Goal: Task Accomplishment & Management: Use online tool/utility

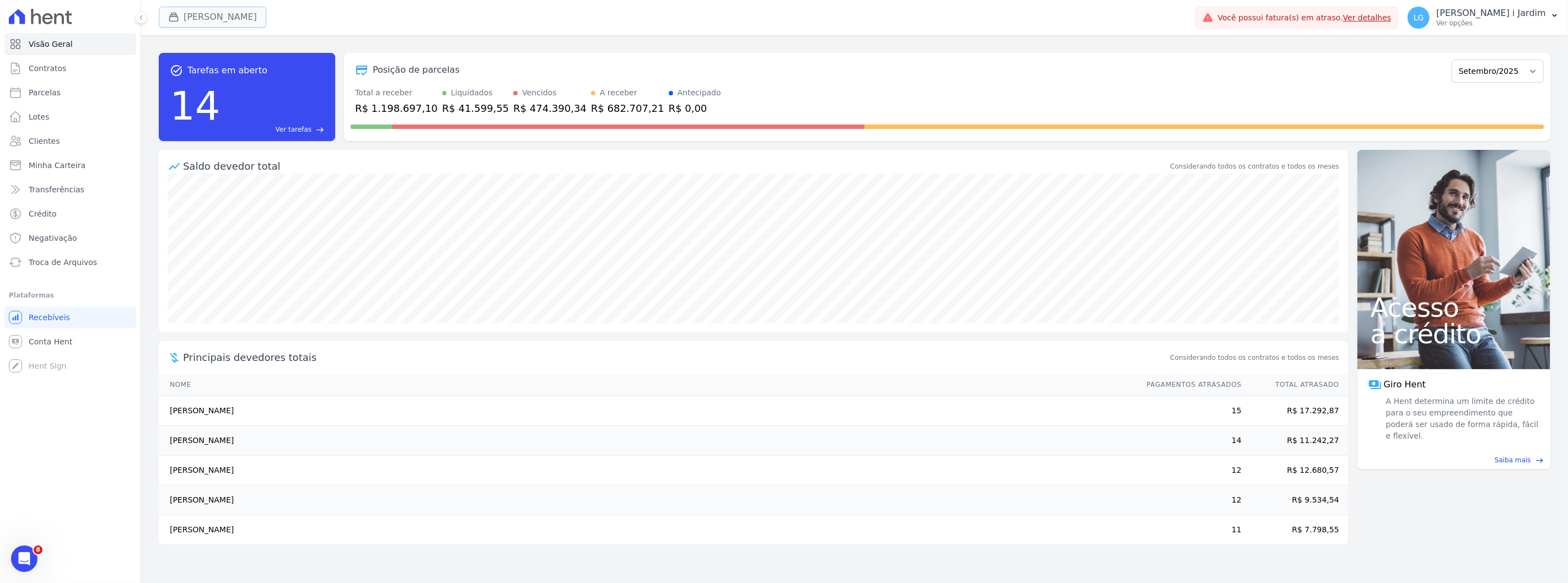
click at [221, 20] on button "[PERSON_NAME]" at bounding box center [212, 17] width 108 height 21
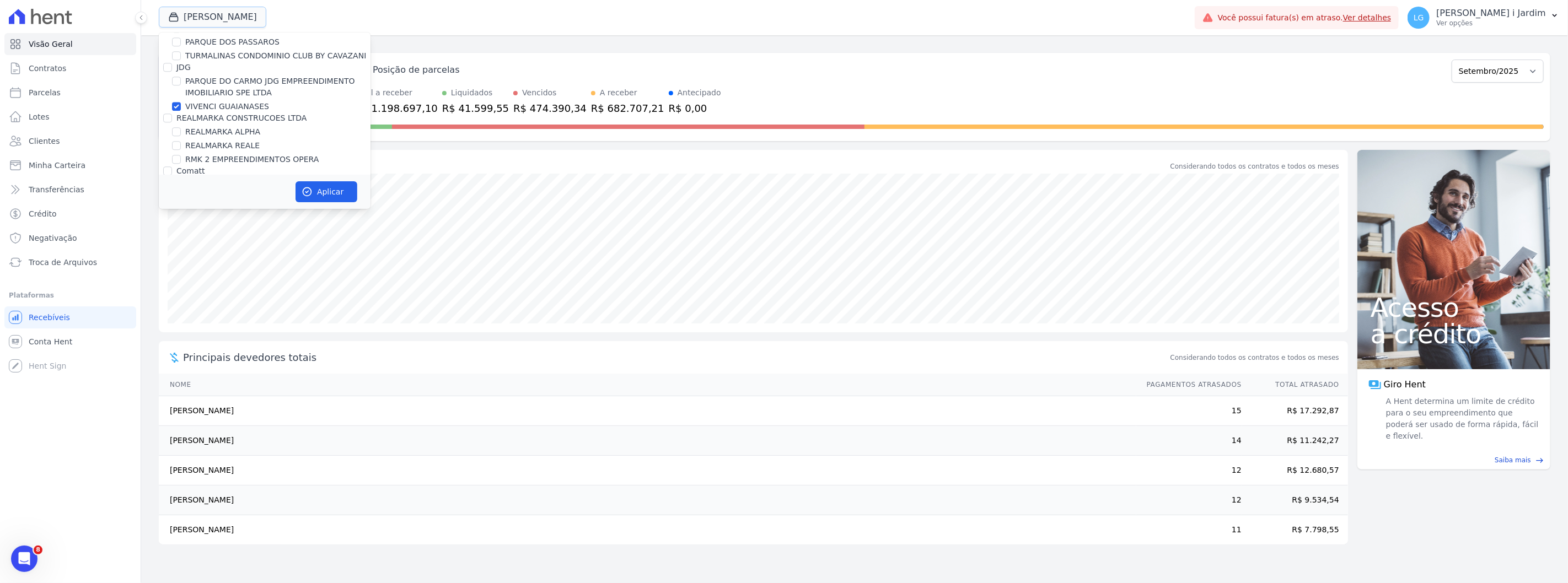
scroll to position [2327, 0]
click at [220, 174] on label "VIVENCI GUAIANASES" at bounding box center [227, 179] width 84 height 12
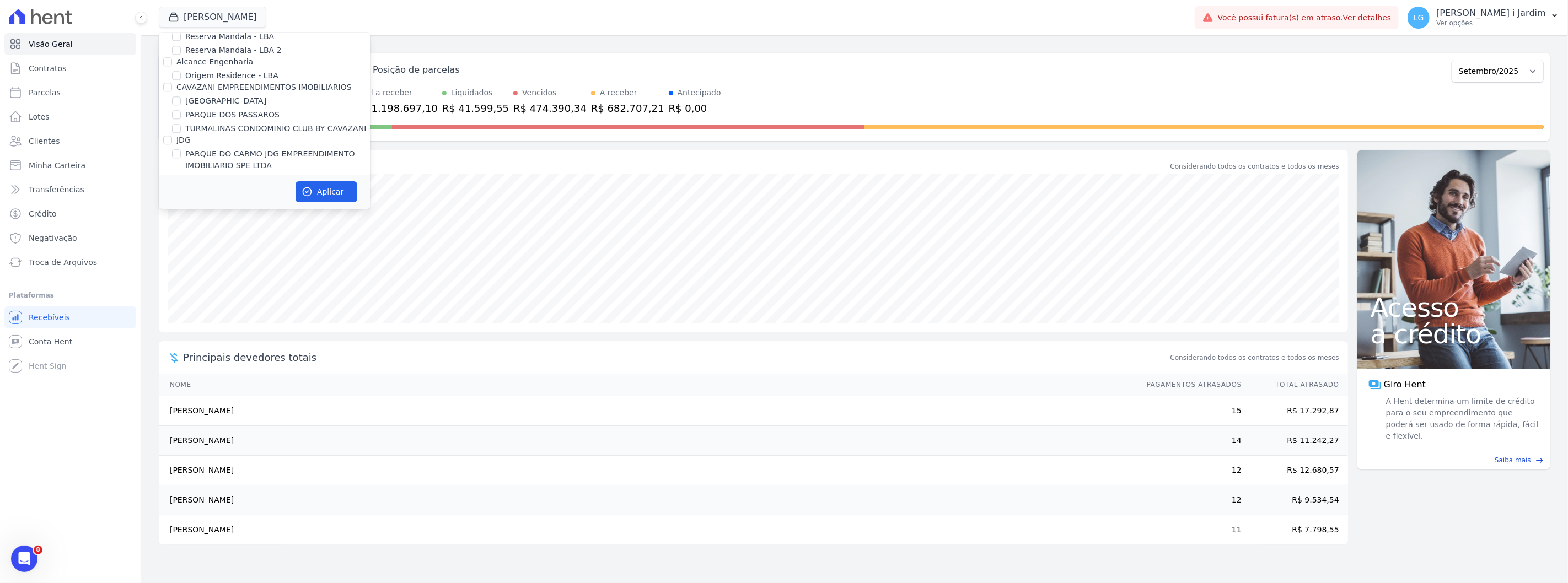
click at [181, 174] on input "VIVENCI GUAIANASES" at bounding box center [176, 179] width 9 height 9
checkbox input "false"
click at [42, 476] on div "Visão Geral Contratos Parcelas Lotes Clientes Minha Carteira Transferências Cré…" at bounding box center [70, 292] width 140 height 583
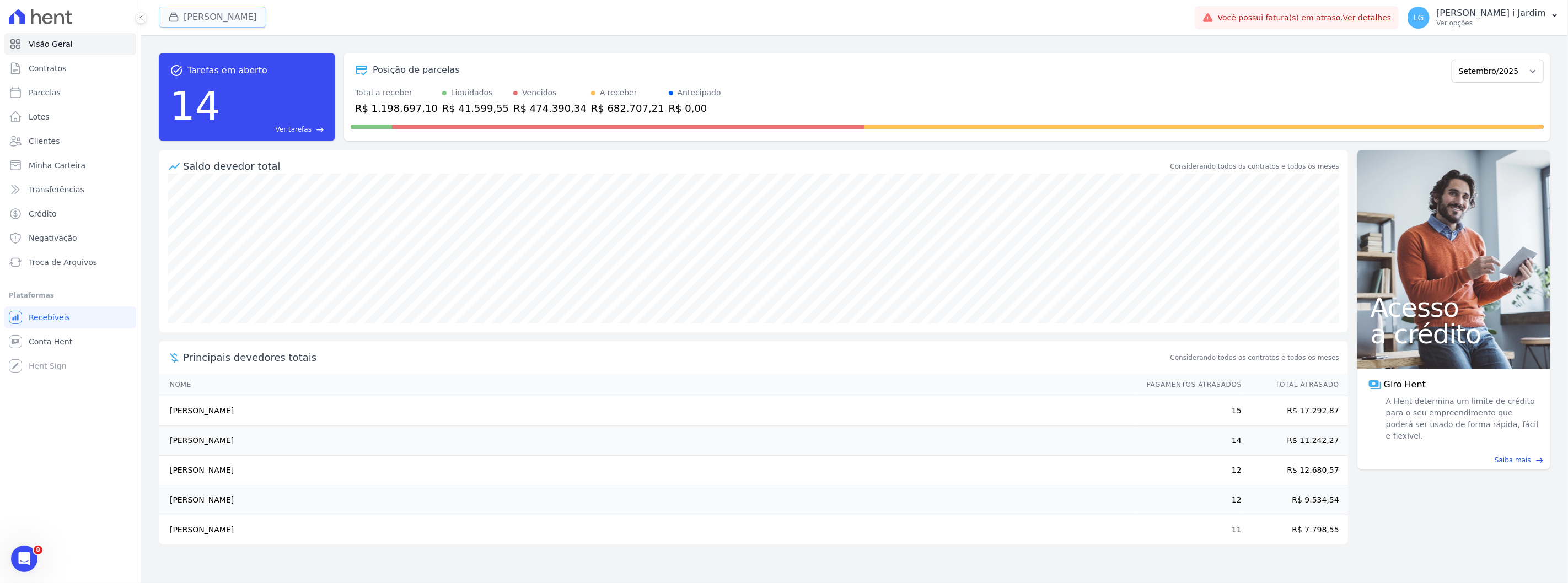
click at [239, 19] on button "Vivenci Guaianases" at bounding box center [212, 17] width 108 height 21
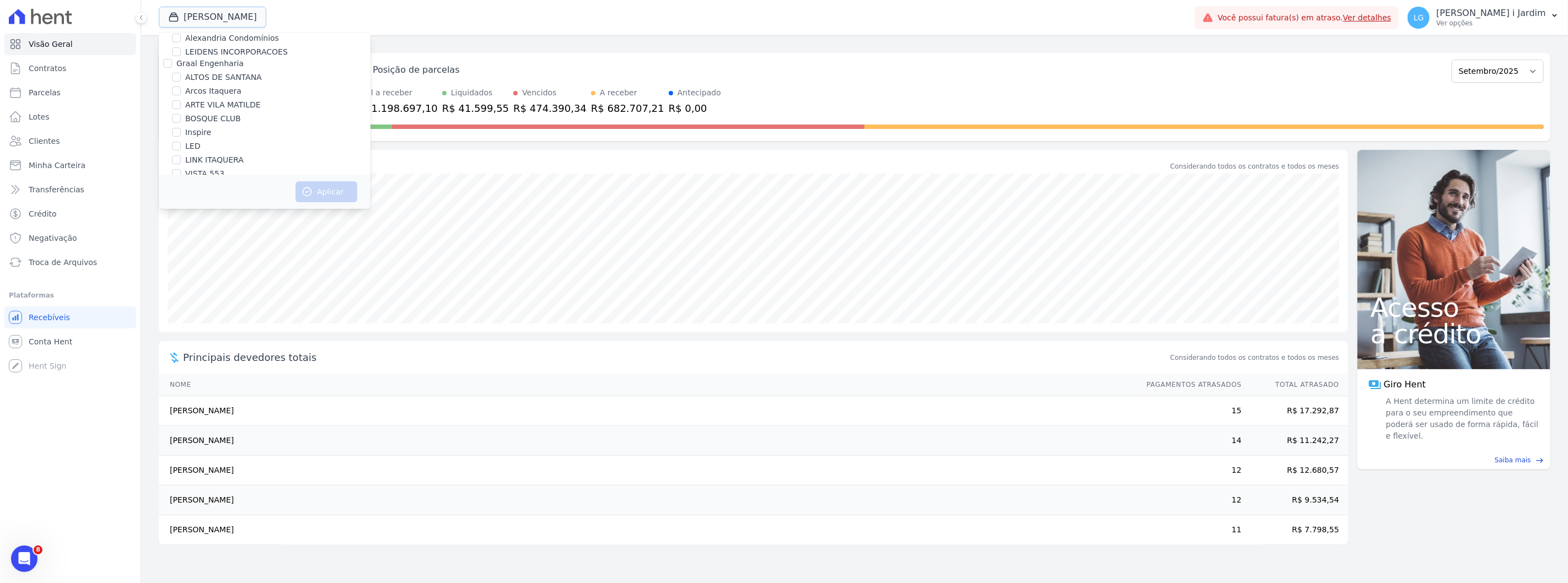
scroll to position [0, 0]
click at [781, 157] on div "Saldo devedor total Considerando todos os contratos e todos os meses" at bounding box center [753, 161] width 1189 height 24
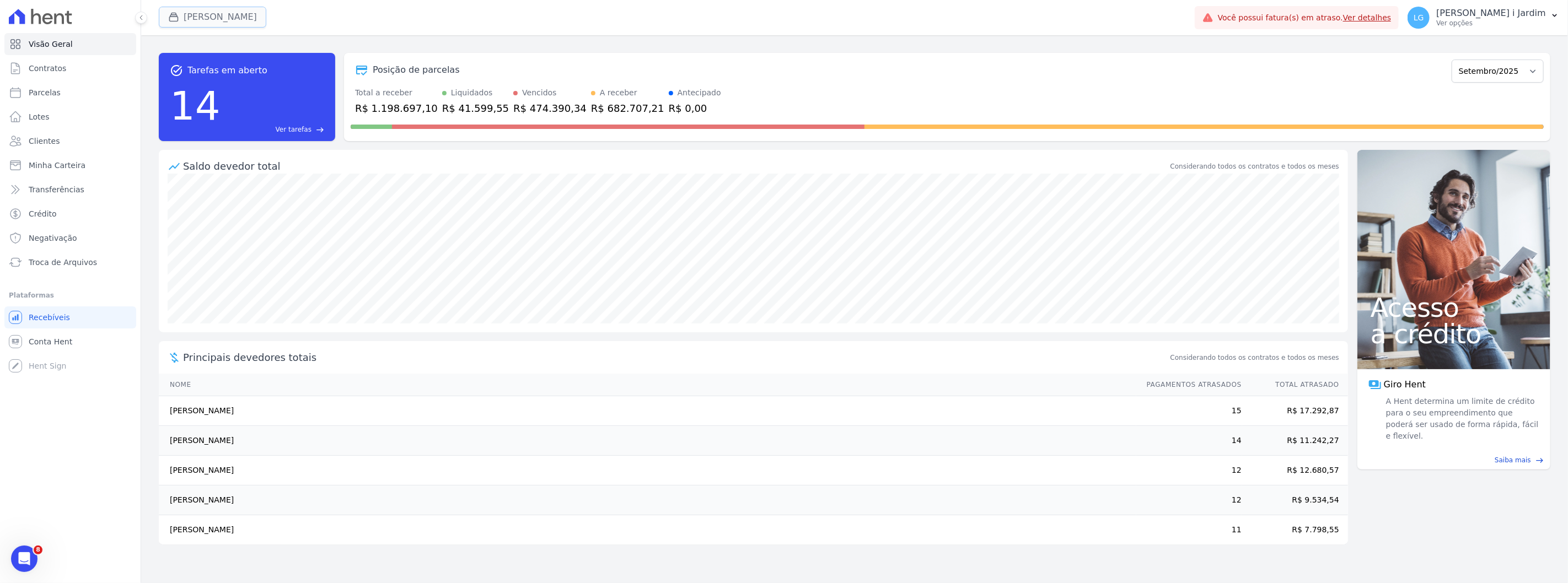
click at [216, 23] on button "Vivenci Guaianases" at bounding box center [212, 17] width 108 height 21
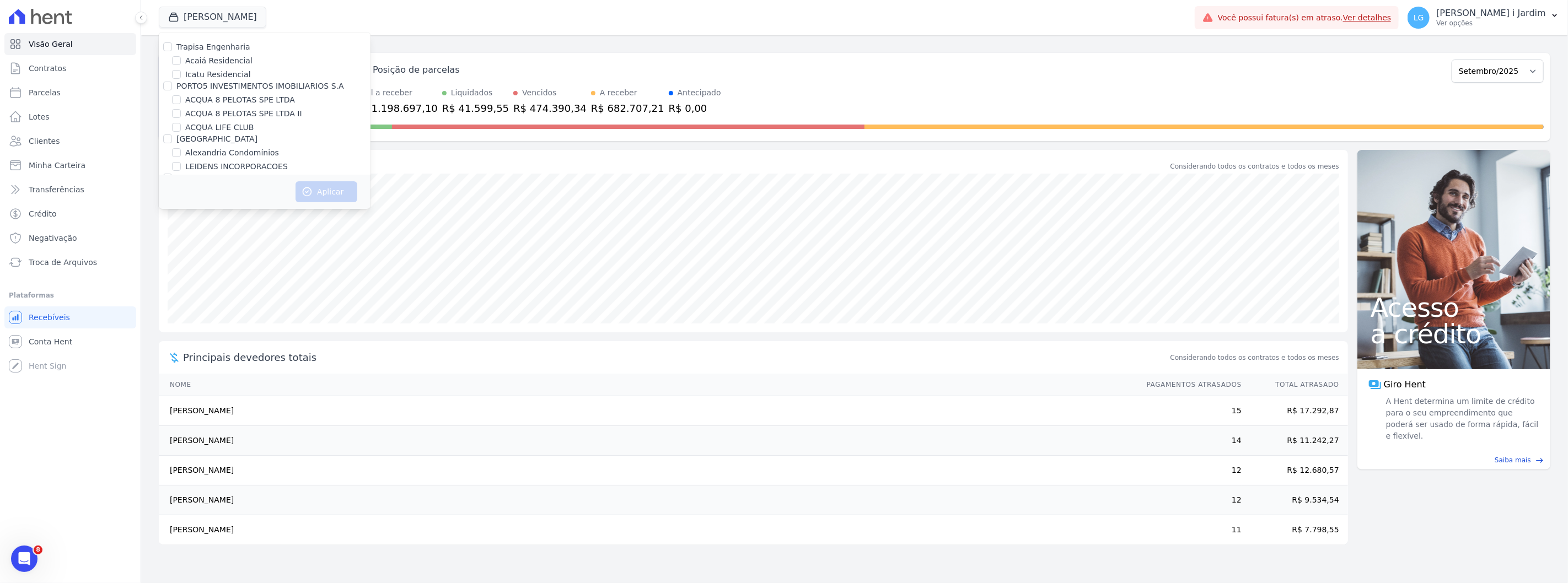
scroll to position [1085, 0]
click at [249, 146] on label "[PERSON_NAME]" at bounding box center [217, 151] width 64 height 12
click at [181, 146] on input "[PERSON_NAME]" at bounding box center [176, 151] width 9 height 9
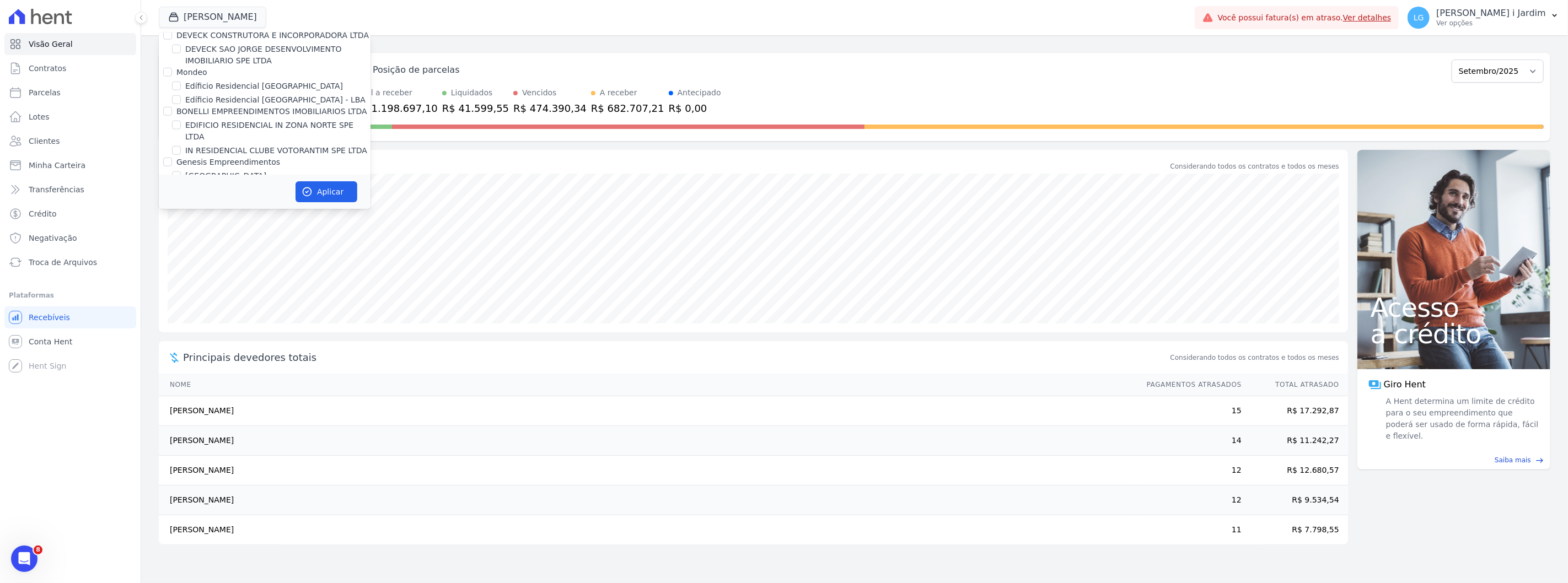
scroll to position [1033, 0]
click at [200, 198] on label "[PERSON_NAME]" at bounding box center [217, 203] width 64 height 12
click at [181, 199] on input "[PERSON_NAME]" at bounding box center [176, 203] width 9 height 9
checkbox input "false"
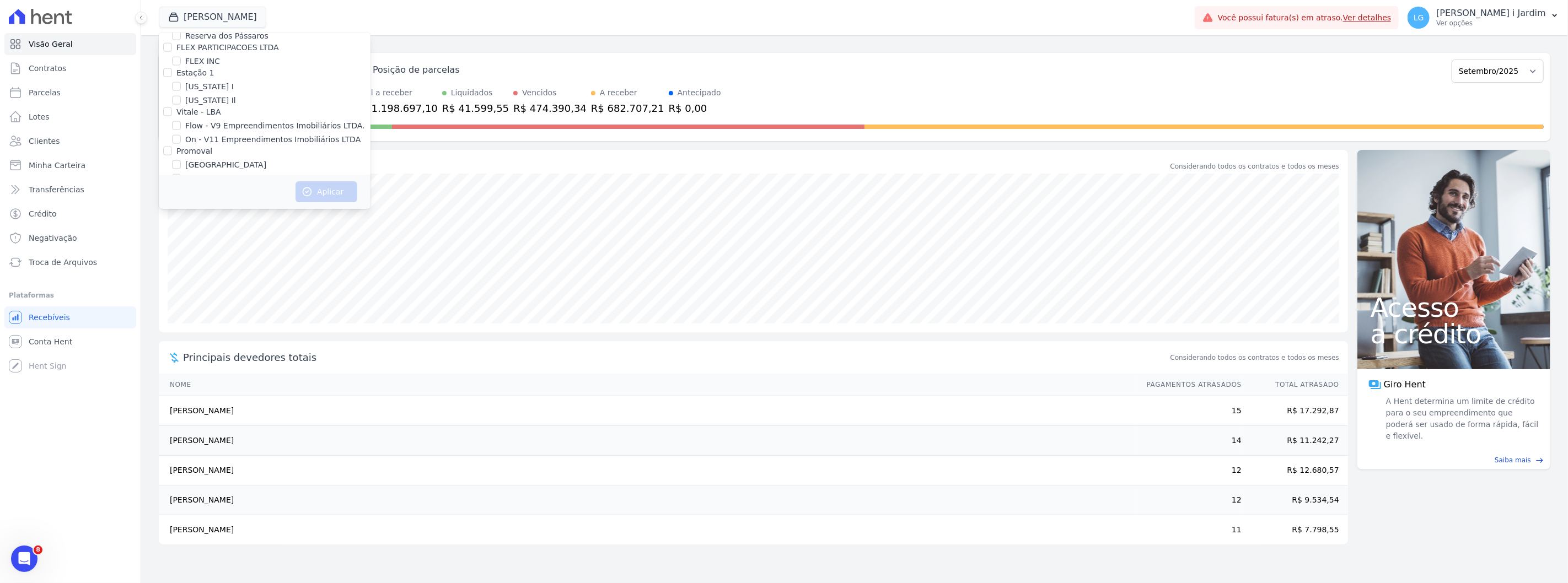
click at [188, 159] on label "[GEOGRAPHIC_DATA]" at bounding box center [226, 165] width 81 height 12
click at [181, 160] on input "[GEOGRAPHIC_DATA]" at bounding box center [176, 164] width 9 height 9
checkbox input "true"
click at [317, 195] on button "Aplicar" at bounding box center [327, 192] width 62 height 21
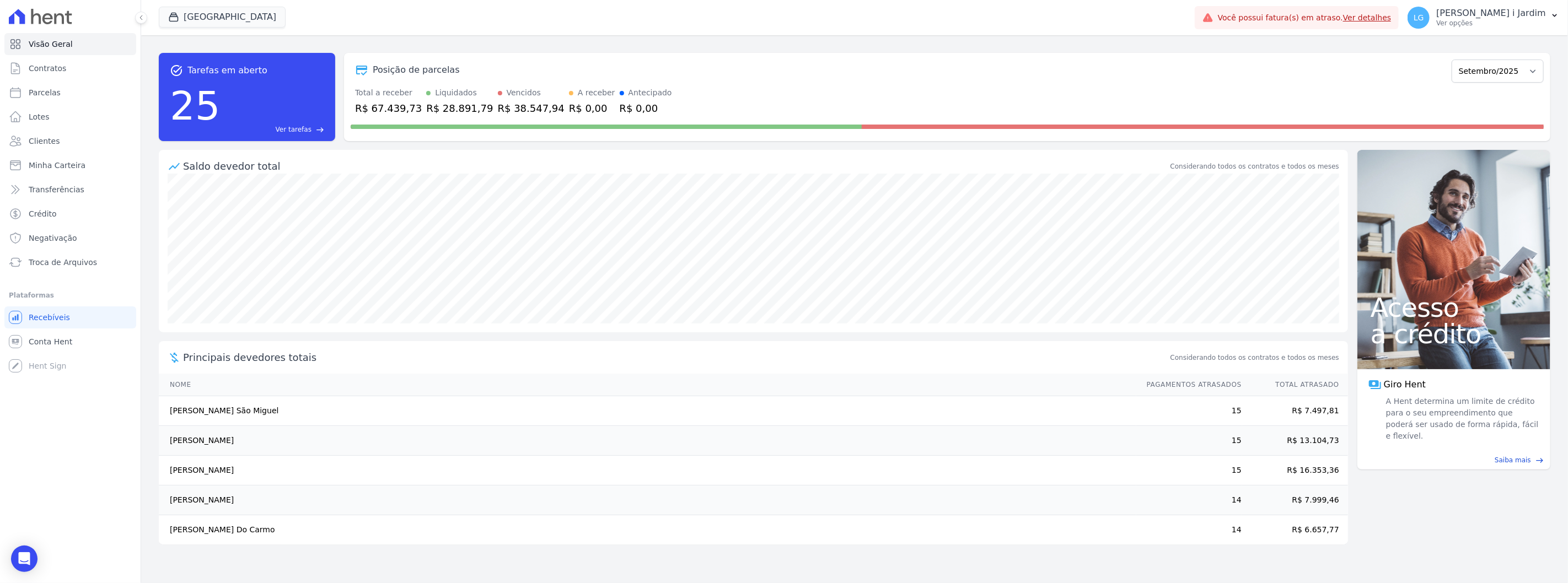
click at [735, 64] on div "Posição de parcelas" at bounding box center [899, 70] width 1097 height 13
click at [1458, 120] on div at bounding box center [947, 125] width 1193 height 18
click at [1491, 63] on select "Abril/2024 Maio/2024 Junho/2024 Julho/2024 Agosto/2024 Setembro/2024 Outubro/20…" at bounding box center [1497, 71] width 92 height 23
select select "10/2025"
click at [1458, 60] on select "Abril/2024 Maio/2024 Junho/2024 Julho/2024 Agosto/2024 Setembro/2024 Outubro/20…" at bounding box center [1497, 71] width 92 height 23
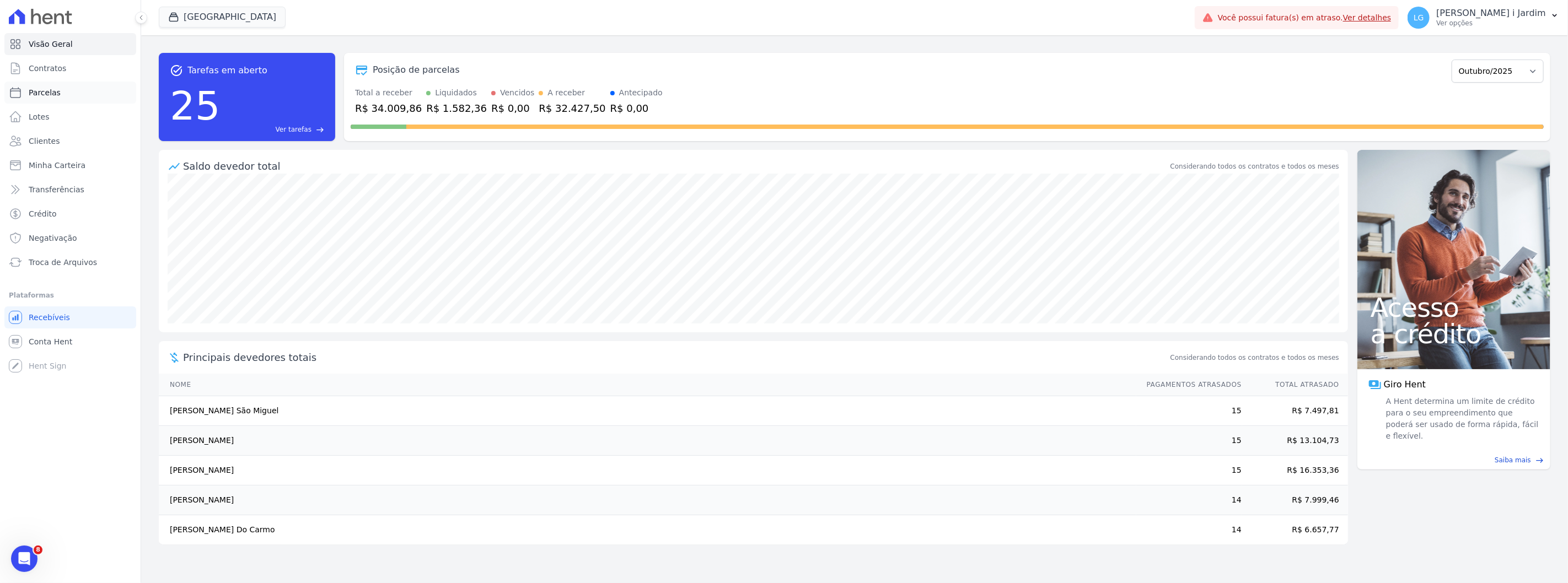
click at [81, 89] on link "Parcelas" at bounding box center [70, 92] width 131 height 22
select select
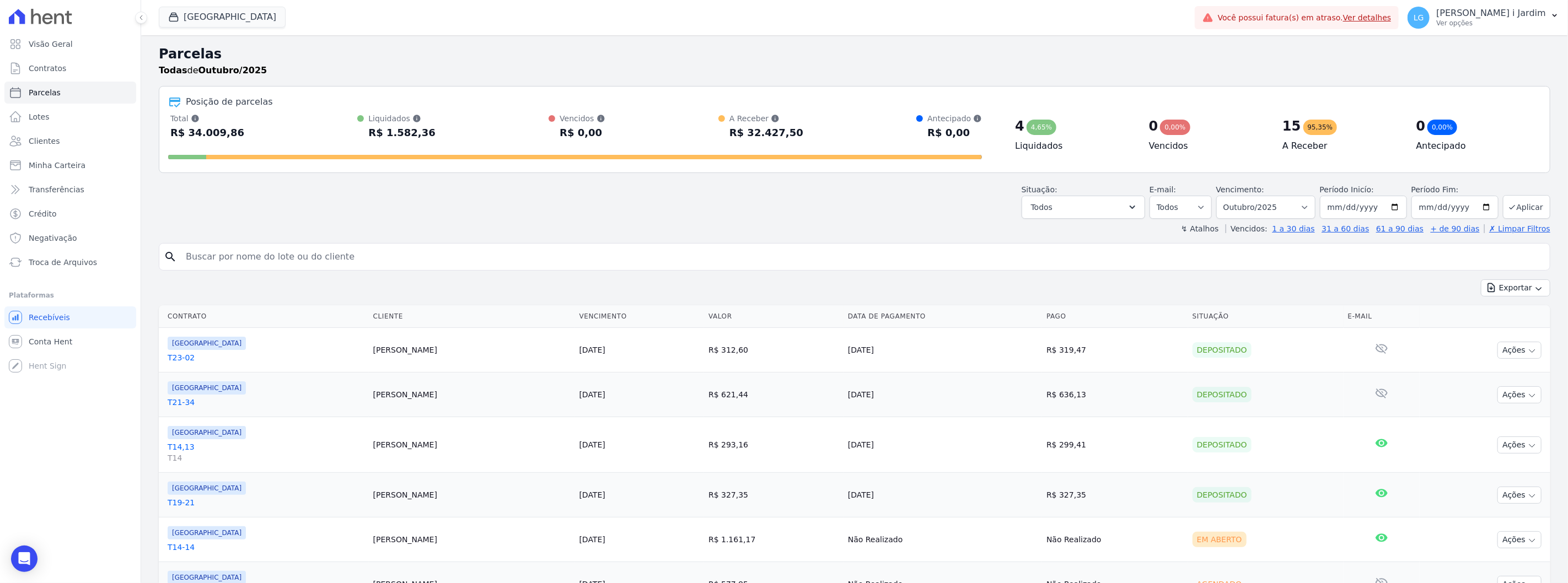
click at [742, 210] on div "Situação: Agendado Em Aberto Pago Processando Cancelado Vencido Transferindo De…" at bounding box center [855, 199] width 1392 height 39
click at [1104, 205] on button "Todos" at bounding box center [1083, 207] width 123 height 23
click at [1267, 196] on select "Filtrar por período ──────── Todos os meses Abril/2024 Maio/2024 Junho/2024 Jul…" at bounding box center [1265, 207] width 99 height 23
select select "09/2025"
click at [1223, 196] on select "Filtrar por período ──────── Todos os meses Abril/2024 Maio/2024 Junho/2024 Jul…" at bounding box center [1265, 207] width 99 height 23
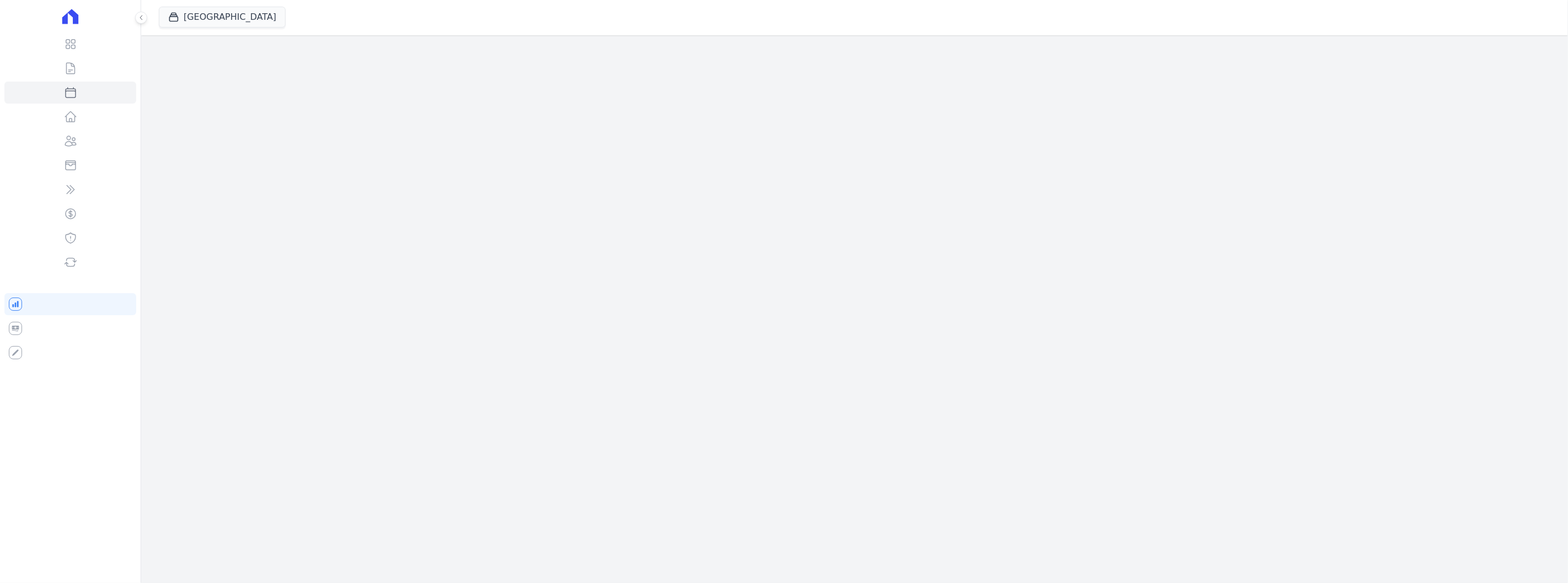
select select
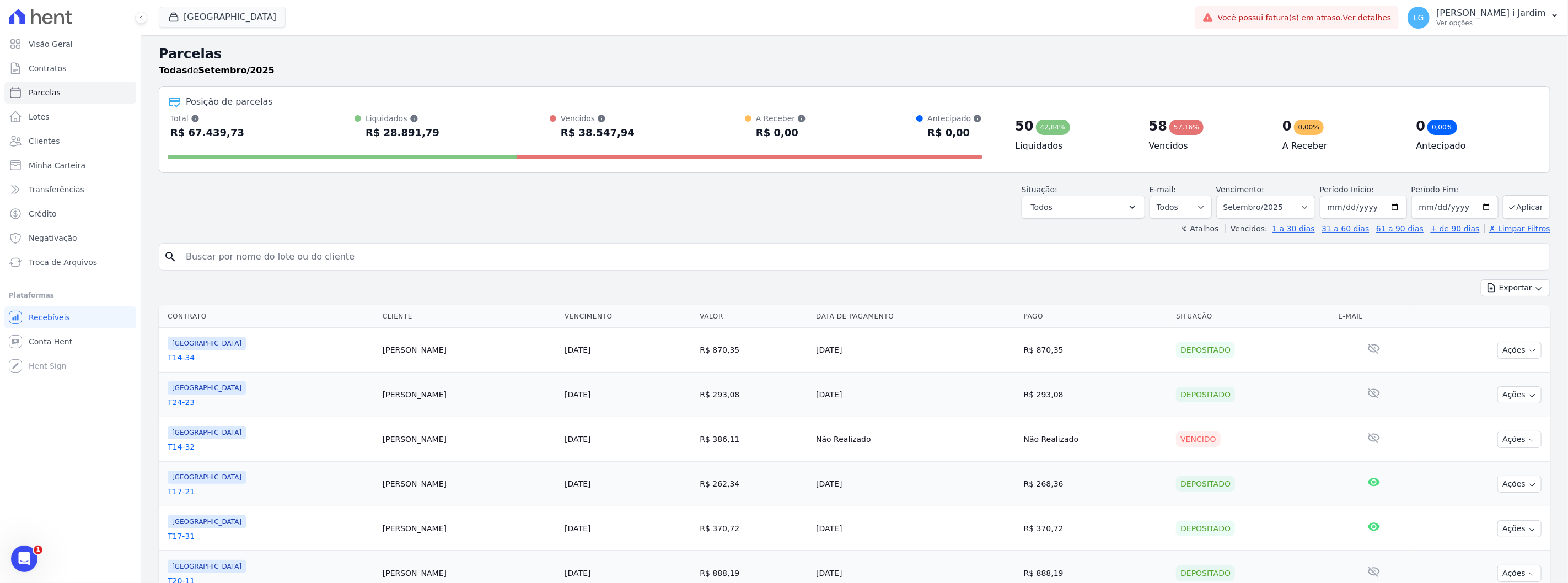
click at [730, 268] on input "search" at bounding box center [863, 257] width 1367 height 22
click at [1534, 293] on icon "button" at bounding box center [1539, 289] width 9 height 9
click at [1501, 333] on span "Exportar CSV" at bounding box center [1514, 333] width 58 height 11
click at [287, 216] on div "Situação: Agendado Em Aberto Pago Processando Cancelado Vencido Transferindo De…" at bounding box center [855, 199] width 1392 height 39
drag, startPoint x: 247, startPoint y: 216, endPoint x: 186, endPoint y: 142, distance: 95.9
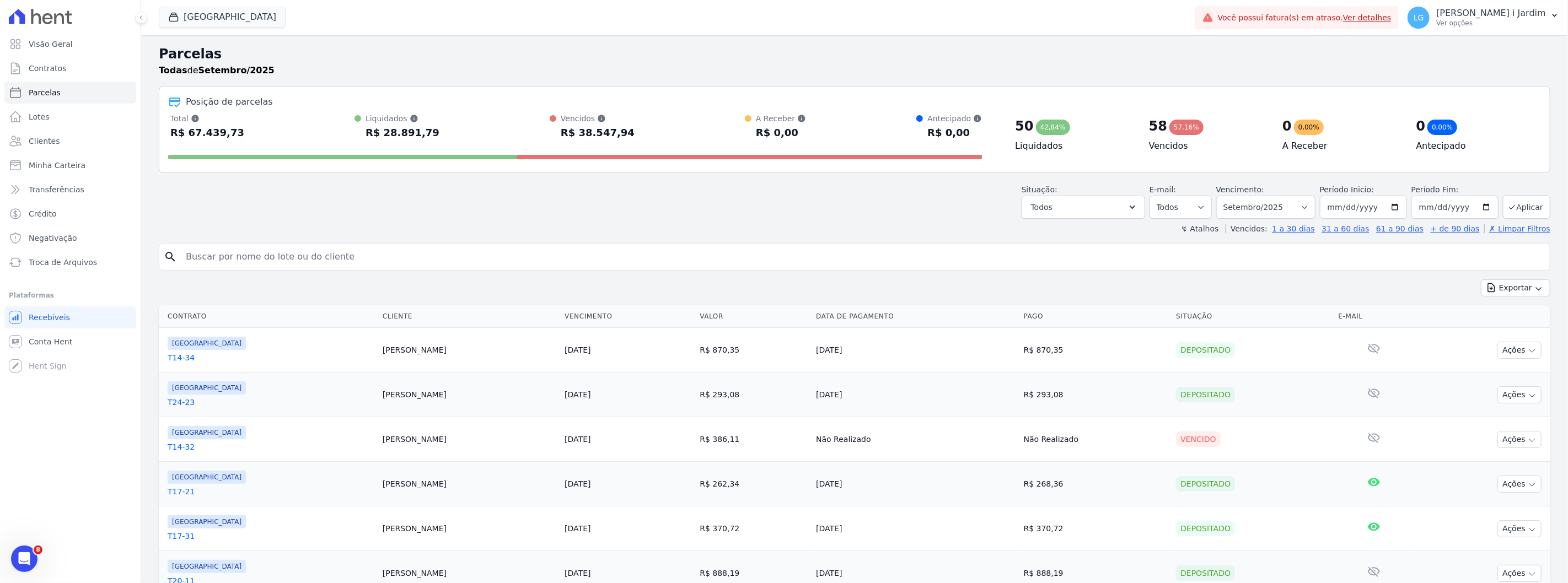
click at [244, 216] on div "Situação: Agendado Em Aberto Pago Processando Cancelado Vencido Transferindo De…" at bounding box center [855, 199] width 1392 height 39
click at [184, 15] on button "[GEOGRAPHIC_DATA]" at bounding box center [222, 17] width 127 height 21
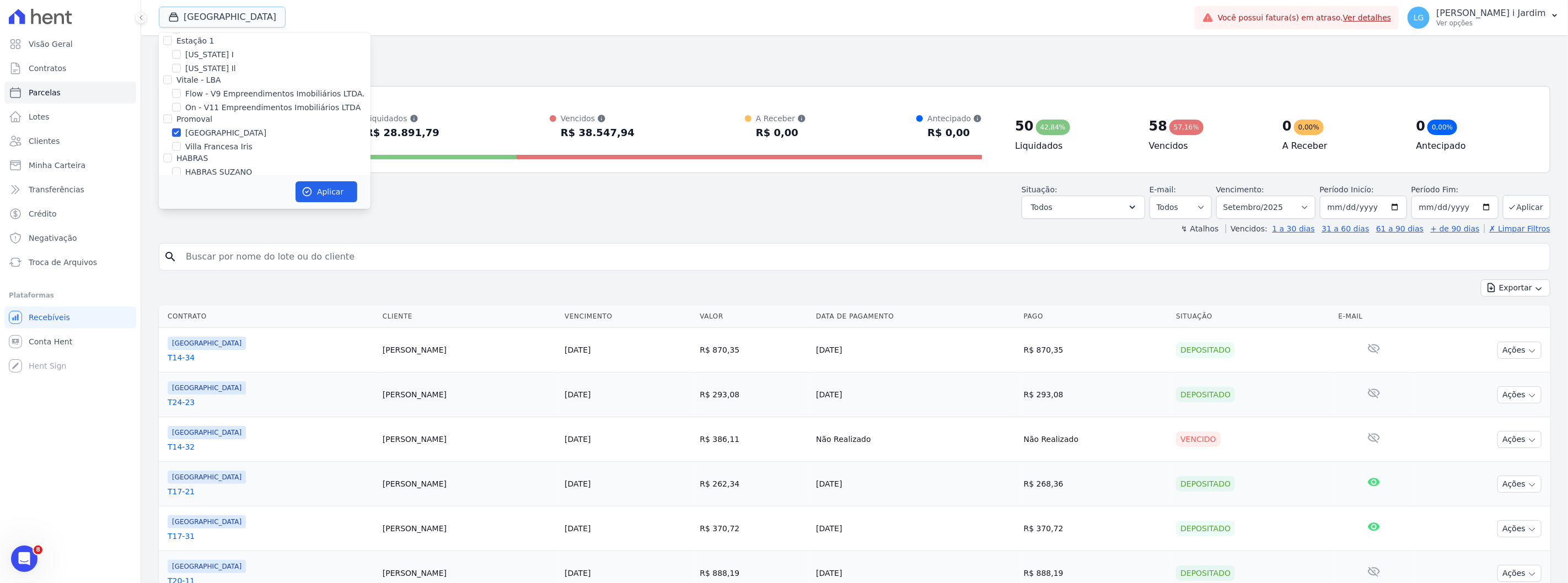
scroll to position [1224, 0]
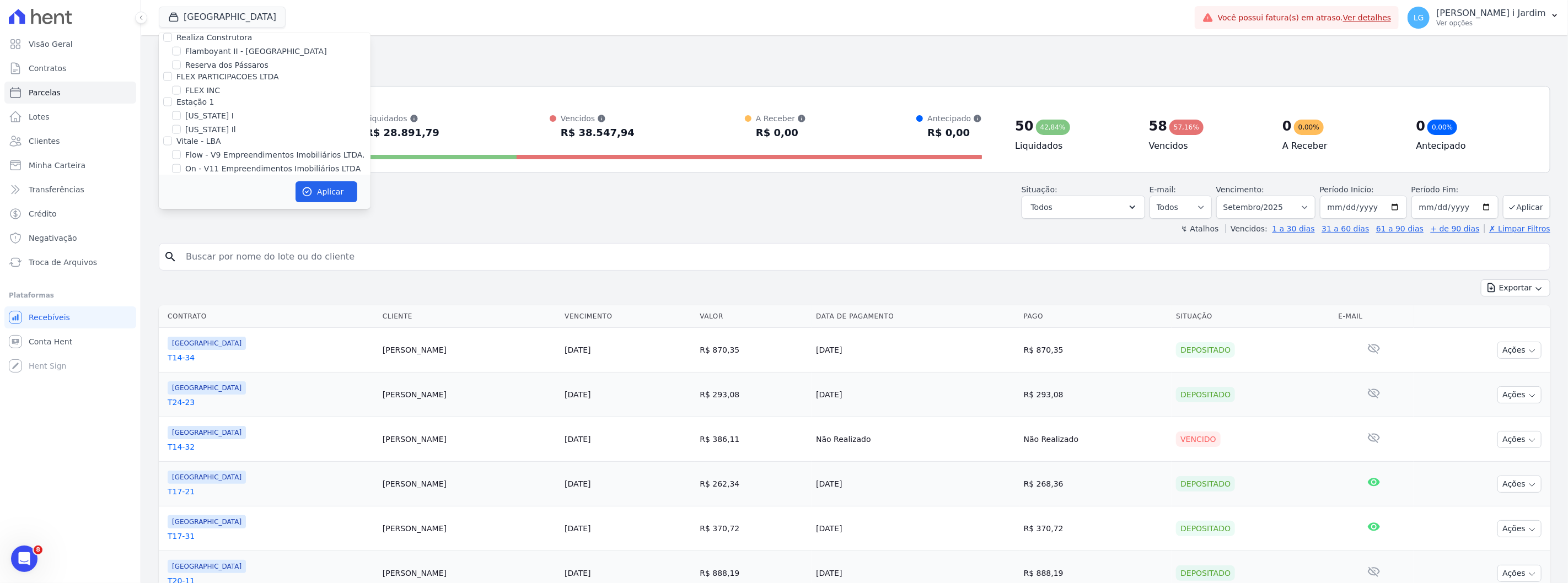
click at [197, 188] on label "[GEOGRAPHIC_DATA]" at bounding box center [226, 194] width 81 height 12
click at [181, 190] on input "[GEOGRAPHIC_DATA]" at bounding box center [176, 194] width 9 height 9
checkbox input "false"
click at [208, 203] on label "Villa Francesa Iris" at bounding box center [219, 208] width 67 height 12
click at [181, 203] on input "Villa Francesa Iris" at bounding box center [176, 207] width 9 height 9
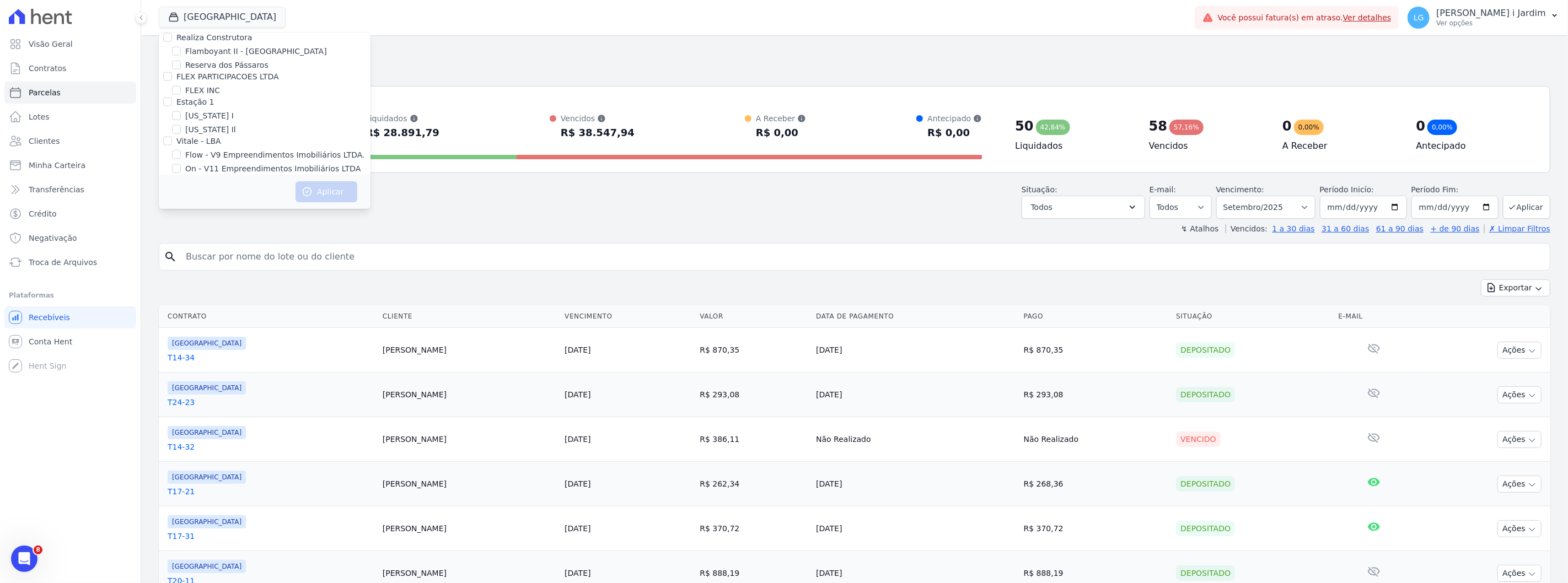
checkbox input "true"
click at [329, 194] on button "Aplicar" at bounding box center [327, 192] width 62 height 21
select select
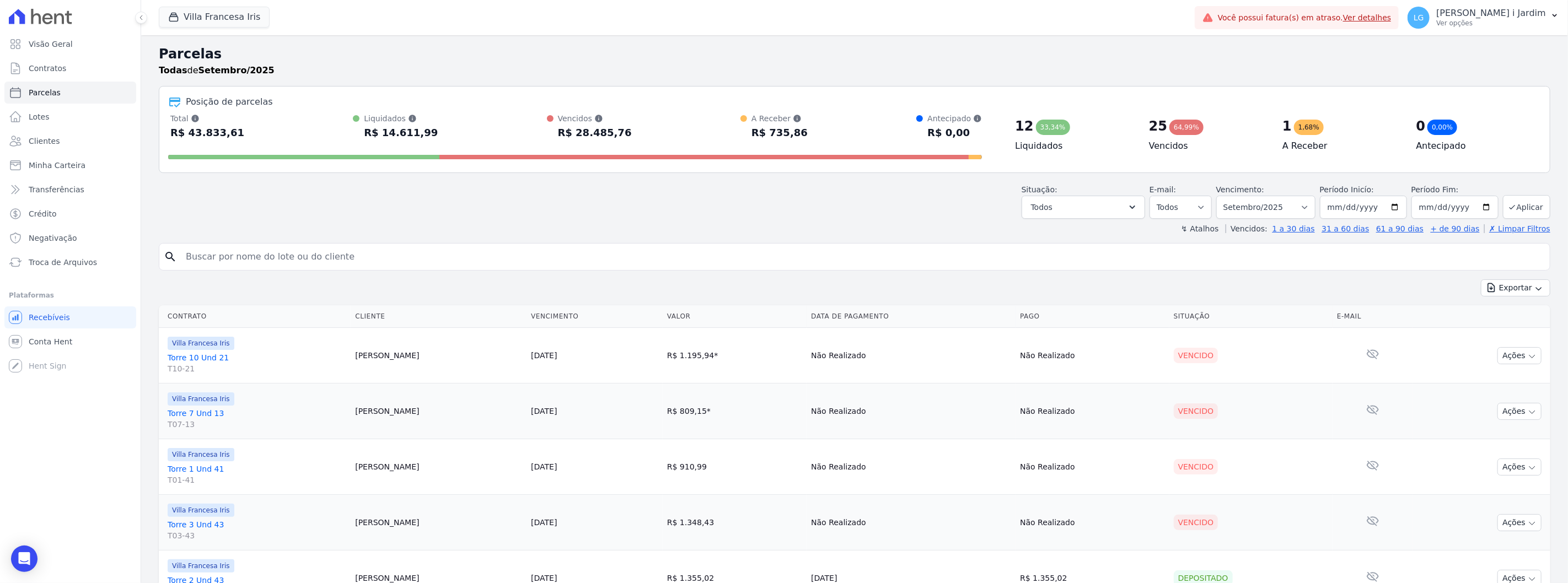
click at [488, 216] on div "Situação: Agendado Em Aberto Pago Processando Cancelado Vencido Transferindo De…" at bounding box center [855, 199] width 1392 height 39
click at [406, 212] on div "Situação: Agendado Em Aberto Pago Processando Cancelado Vencido Transferindo De…" at bounding box center [855, 199] width 1392 height 39
click at [1282, 218] on select "Filtrar por período ──────── Todos os meses Setembro/2023 Outubro/2023 Novembro…" at bounding box center [1265, 207] width 99 height 23
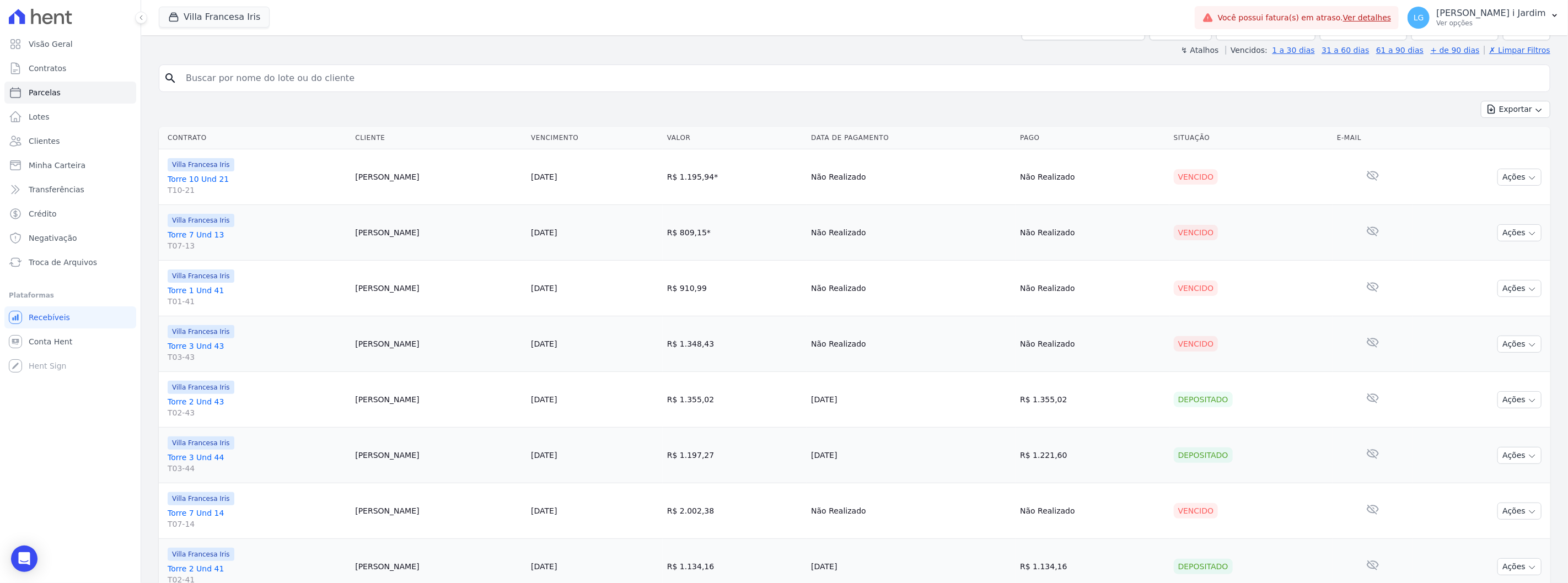
scroll to position [0, 0]
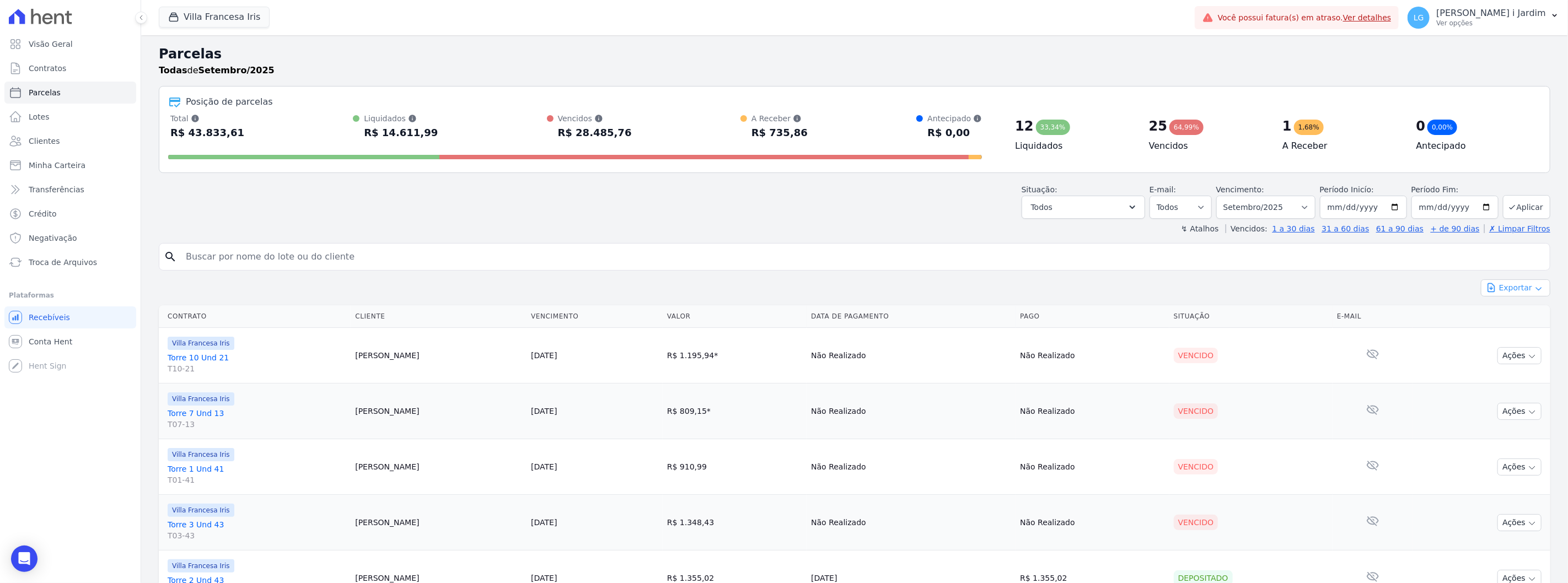
click at [1487, 287] on icon "button" at bounding box center [1491, 287] width 11 height 11
click at [1504, 328] on span "Exportar CSV" at bounding box center [1514, 333] width 58 height 11
click at [216, 24] on button "Villa Francesa Iris" at bounding box center [214, 17] width 111 height 21
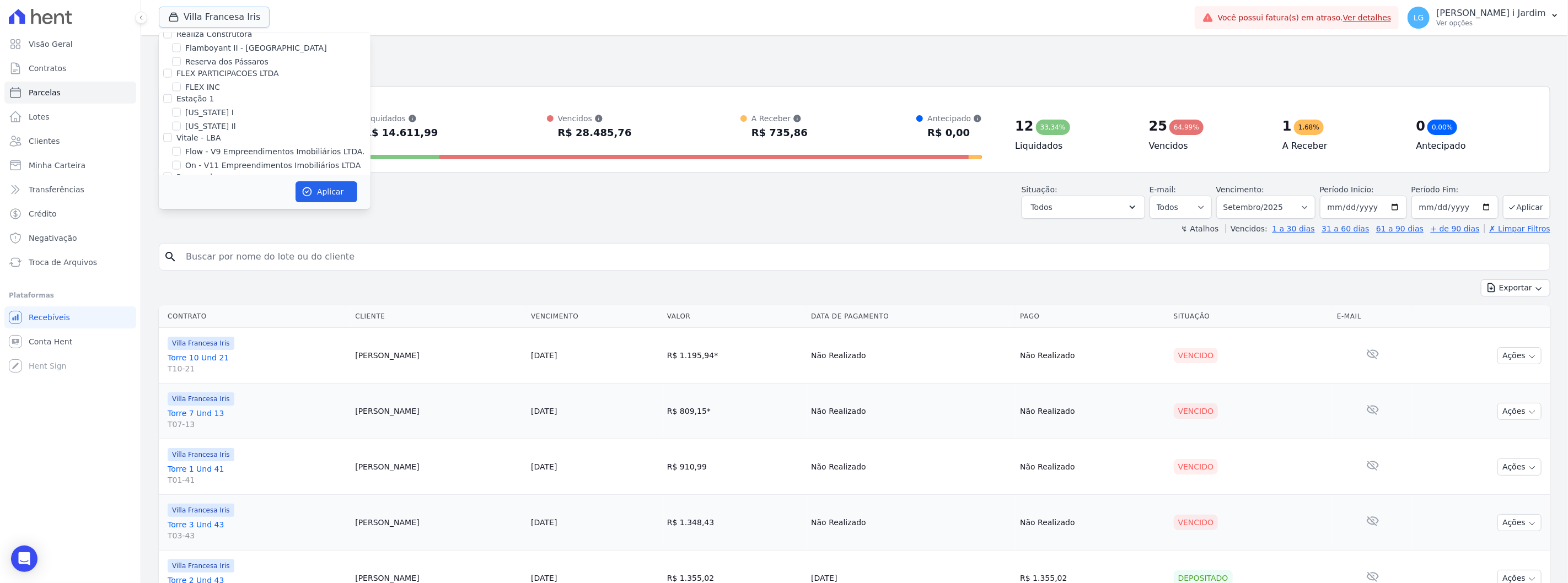
scroll to position [1224, 0]
click at [214, 203] on label "Villa Francesa Iris" at bounding box center [219, 208] width 67 height 12
click at [181, 203] on input "Villa Francesa Iris" at bounding box center [176, 207] width 9 height 9
checkbox input "false"
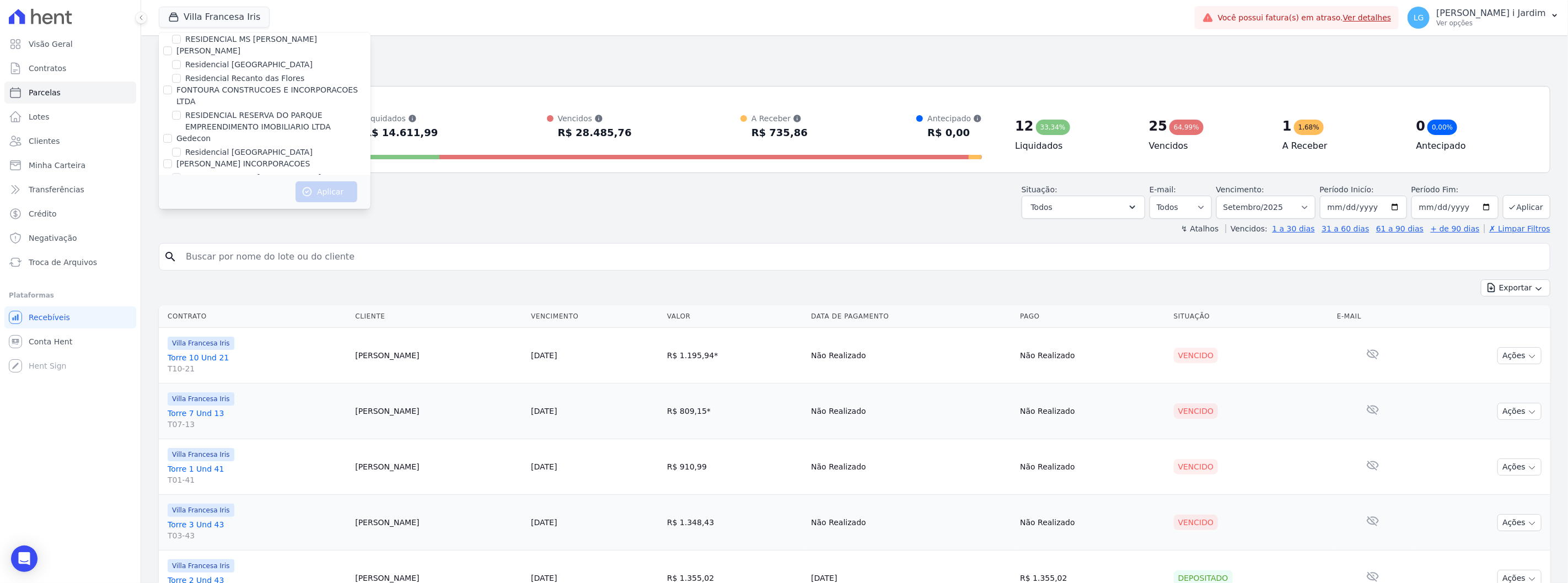
click at [239, 172] on label "RESIDENCIAL STO [PERSON_NAME]" at bounding box center [253, 177] width 136 height 12
click at [181, 173] on input "RESIDENCIAL STO [PERSON_NAME]" at bounding box center [176, 177] width 9 height 9
checkbox input "true"
click at [318, 190] on button "Aplicar" at bounding box center [327, 192] width 62 height 21
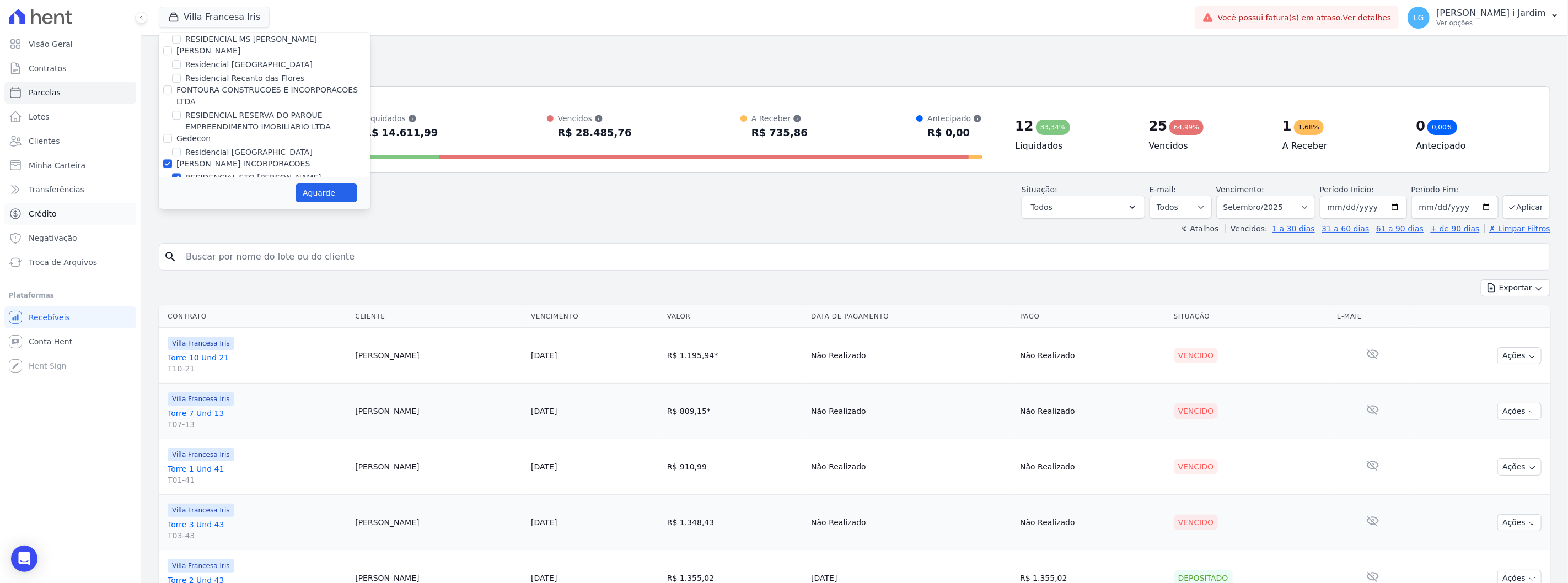
select select
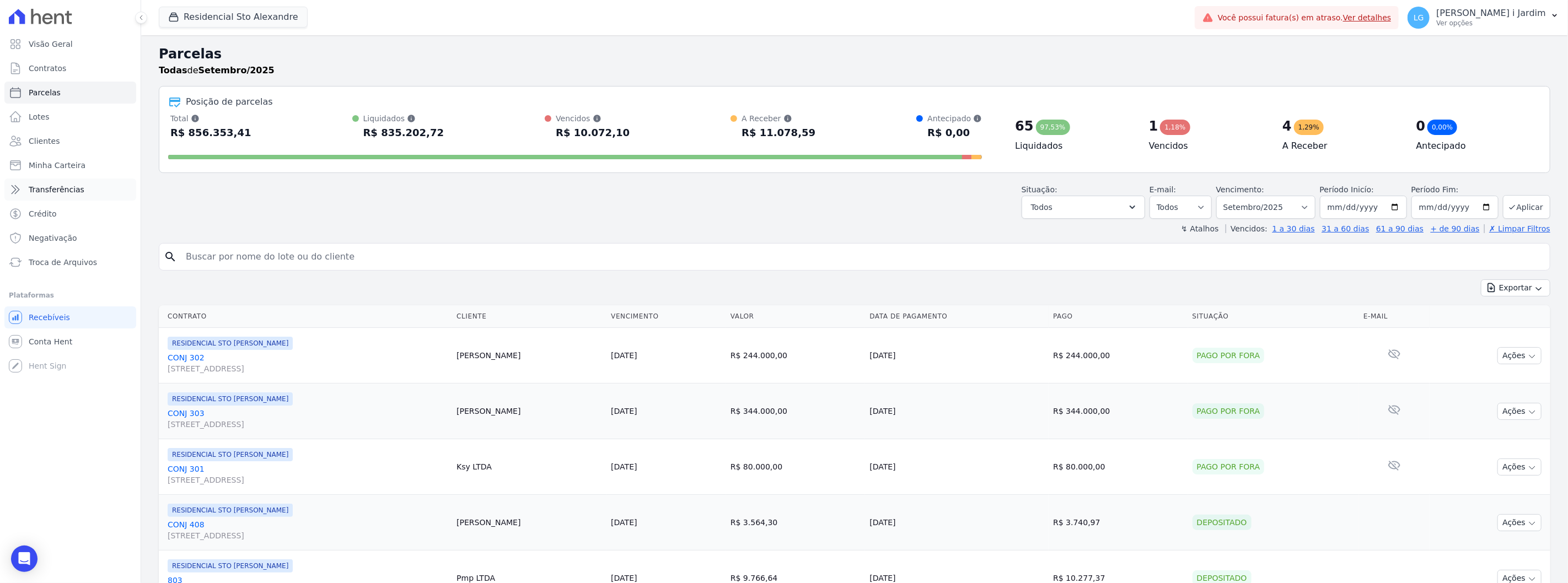
click at [103, 192] on link "Transferências" at bounding box center [70, 190] width 131 height 22
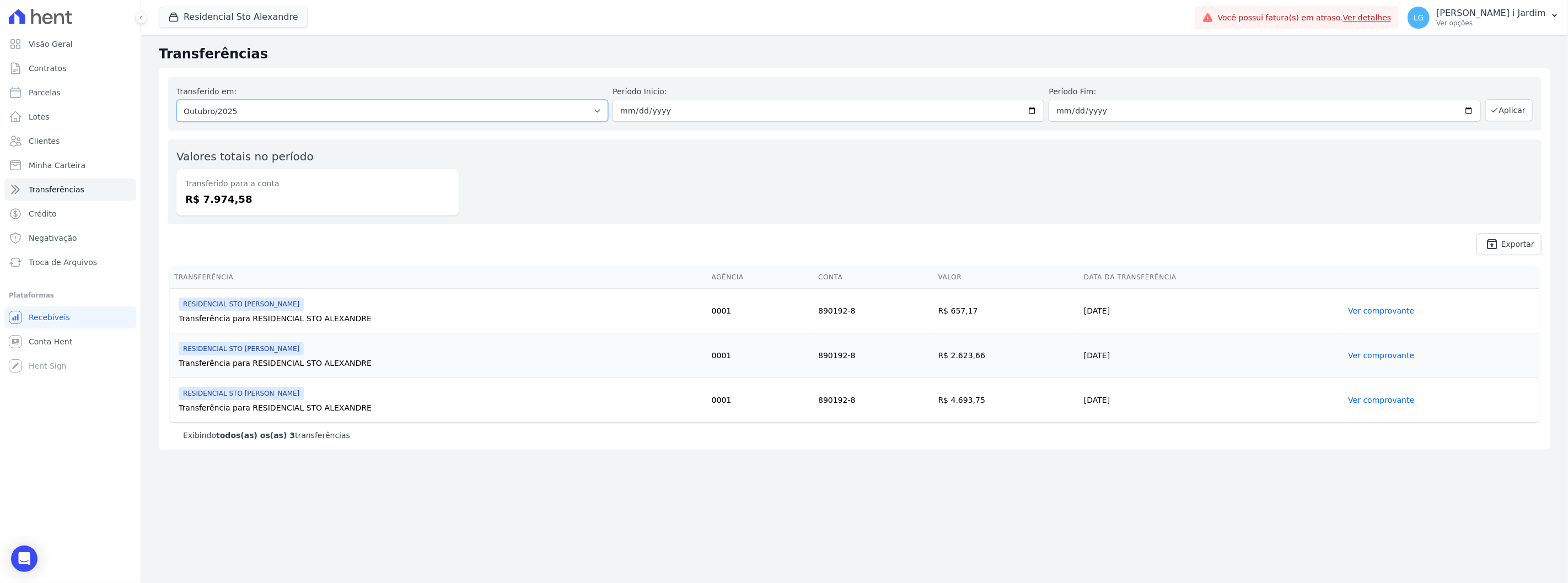
click at [339, 105] on select "Todos os meses Abril/2025 Maio/2025 Junho/2025 Julho/2025 Agosto/2025 Setembro/…" at bounding box center [392, 111] width 432 height 22
select select "09/2025"
click at [177, 100] on select "Todos os meses Abril/2025 Maio/2025 Junho/2025 Julho/2025 Agosto/2025 Setembro/…" at bounding box center [392, 111] width 432 height 22
click at [1525, 105] on button "Aplicar" at bounding box center [1508, 110] width 47 height 22
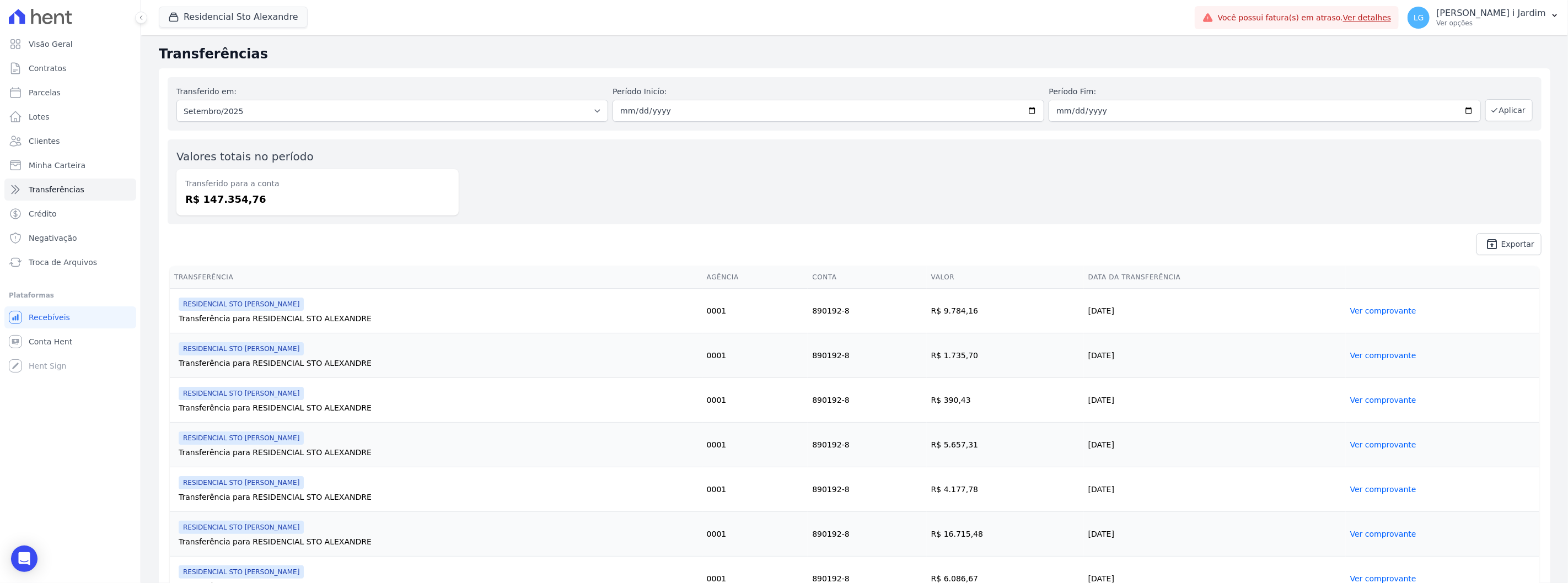
click at [218, 200] on dd "R$ 147.354,76" at bounding box center [318, 199] width 265 height 15
copy dd "147.354,76"
click at [92, 41] on link "Visão Geral" at bounding box center [70, 44] width 131 height 22
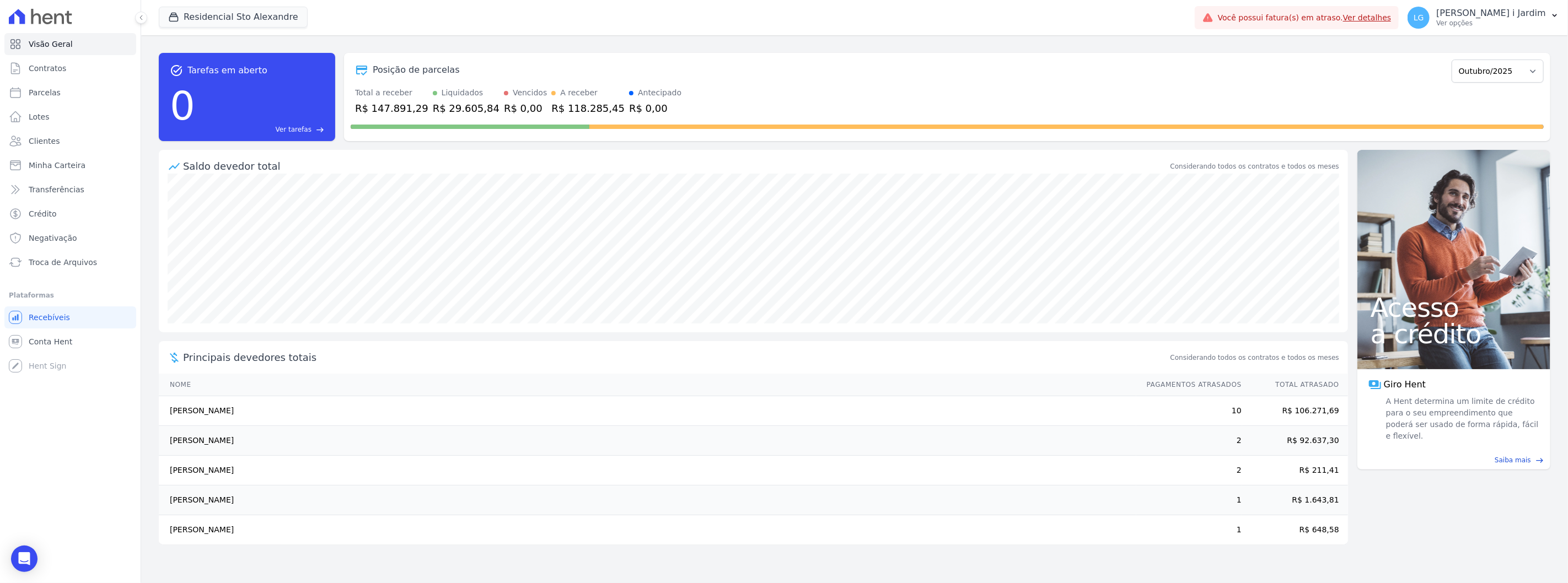
click at [1546, 70] on div "Posição de parcelas Março/2020 Abril/2020 Maio/2020 Junho/2020 Julho/2020 Agost…" at bounding box center [948, 96] width 1206 height 88
click at [1526, 64] on select "Março/2020 Abril/2020 Maio/2020 Junho/2020 Julho/2020 Agosto/2020 Setembro/2020…" at bounding box center [1497, 71] width 92 height 23
select select "09/2025"
click at [1458, 60] on select "Março/2020 Abril/2020 Maio/2020 Junho/2020 Julho/2020 Agosto/2020 Setembro/2020…" at bounding box center [1497, 71] width 92 height 23
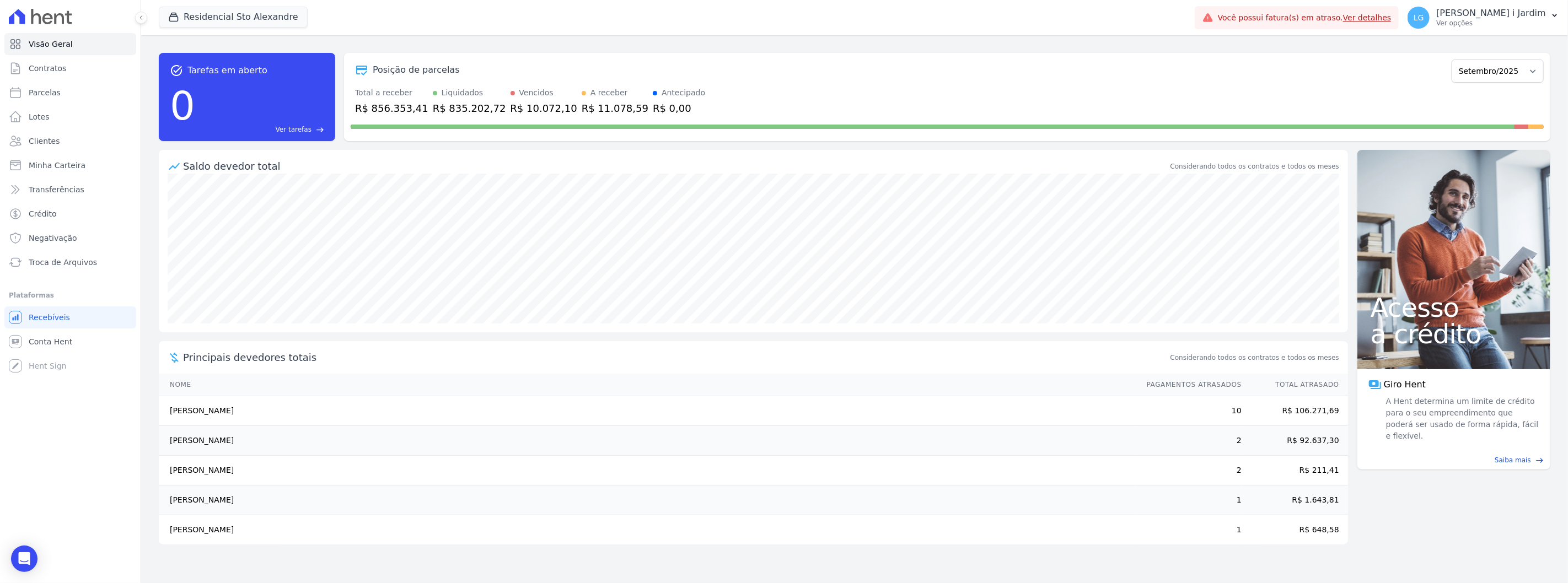
click at [395, 108] on div "R$ 856.353,41" at bounding box center [392, 108] width 73 height 15
copy div "856.353,41"
click at [64, 94] on link "Parcelas" at bounding box center [70, 92] width 131 height 22
select select
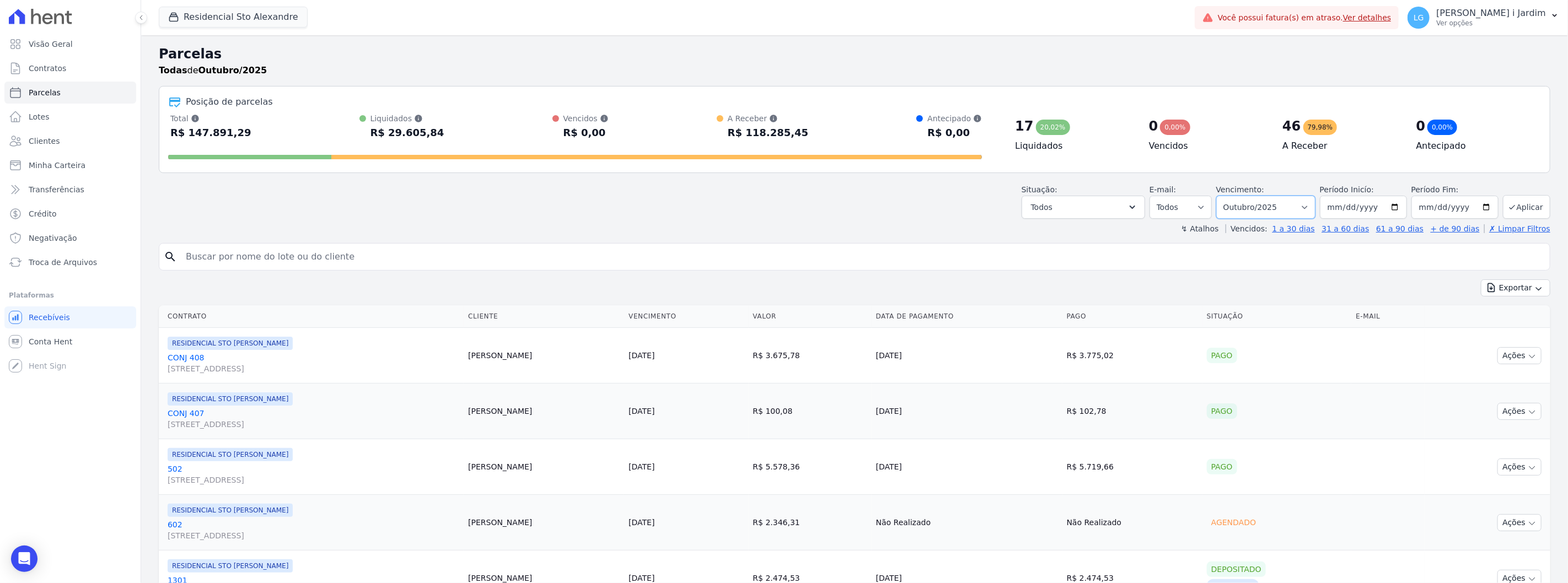
click at [1298, 205] on select "Filtrar por período ──────── Todos os meses Março/2020 Abril/2020 Maio/2020 Jun…" at bounding box center [1265, 207] width 99 height 23
select select "09/2025"
click at [1223, 196] on select "Filtrar por período ──────── Todos os meses Março/2020 Abril/2020 Maio/2020 Jun…" at bounding box center [1265, 207] width 99 height 23
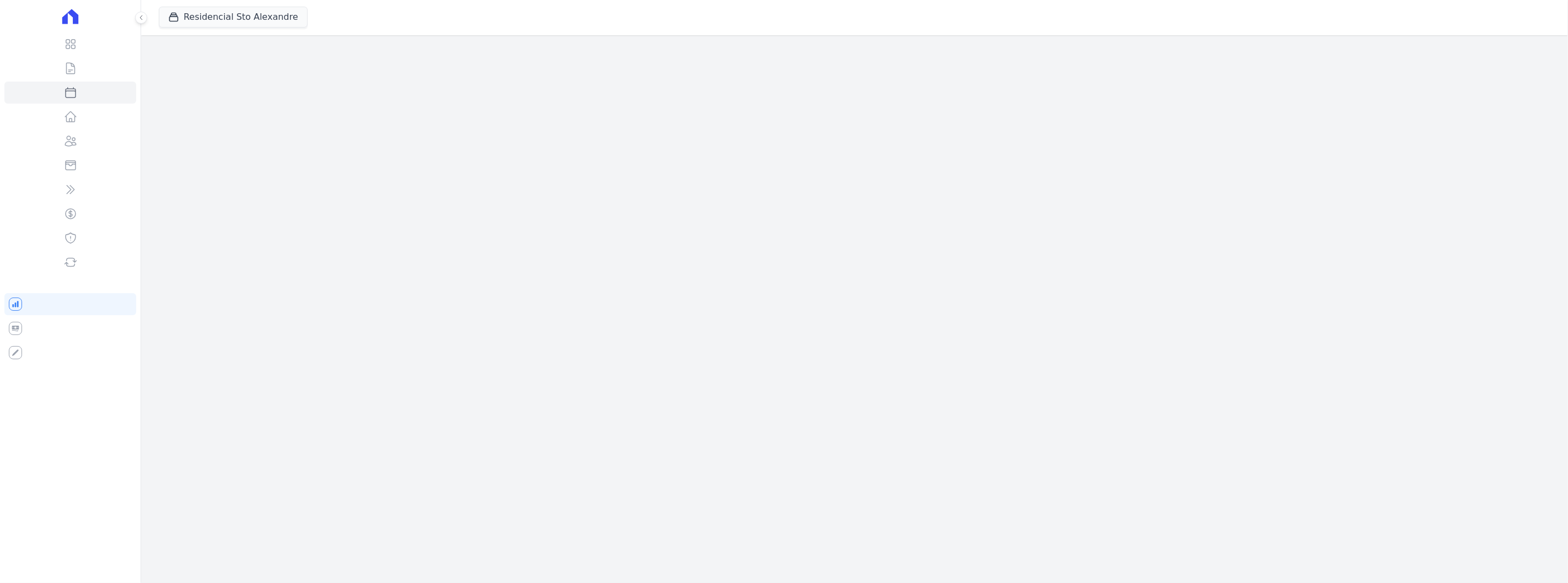
select select
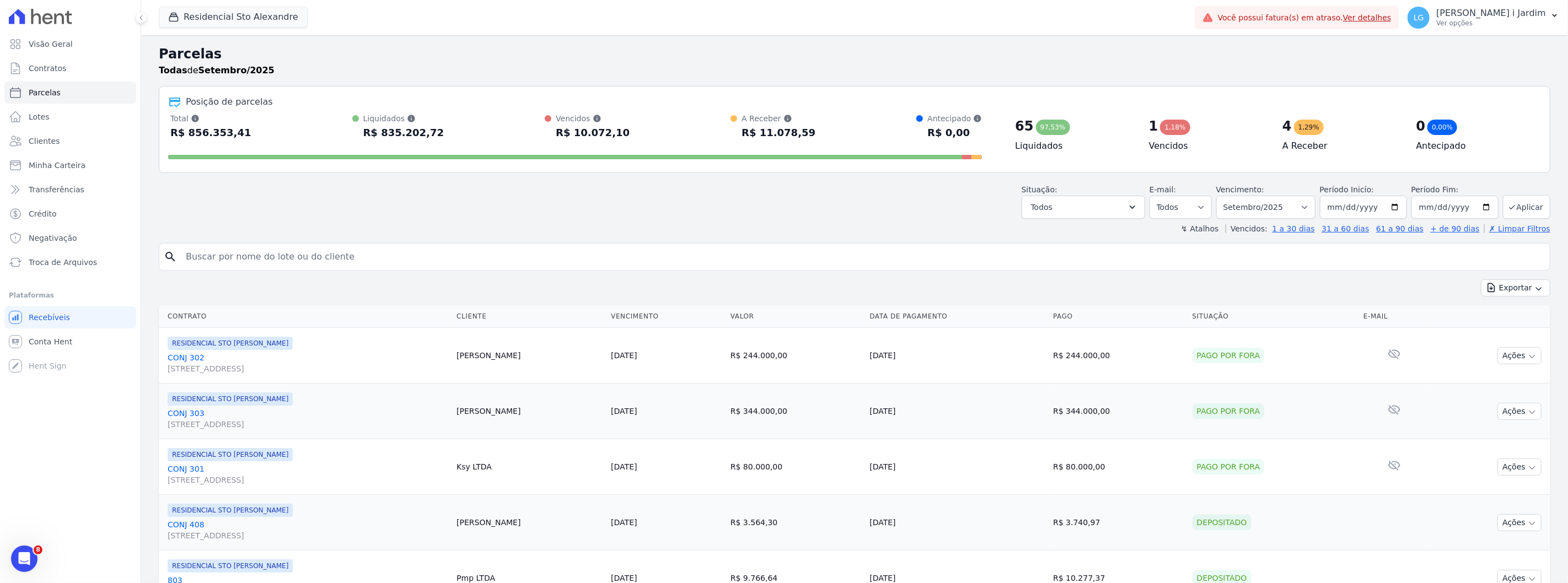
click at [208, 135] on div "R$ 856.353,41" at bounding box center [211, 133] width 81 height 18
copy div "856.353,41"
click at [509, 207] on div "Situação: Agendado Em Aberto Pago Processando Cancelado Vencido Transferindo De…" at bounding box center [855, 199] width 1392 height 39
click at [53, 34] on link "Visão Geral" at bounding box center [70, 44] width 131 height 22
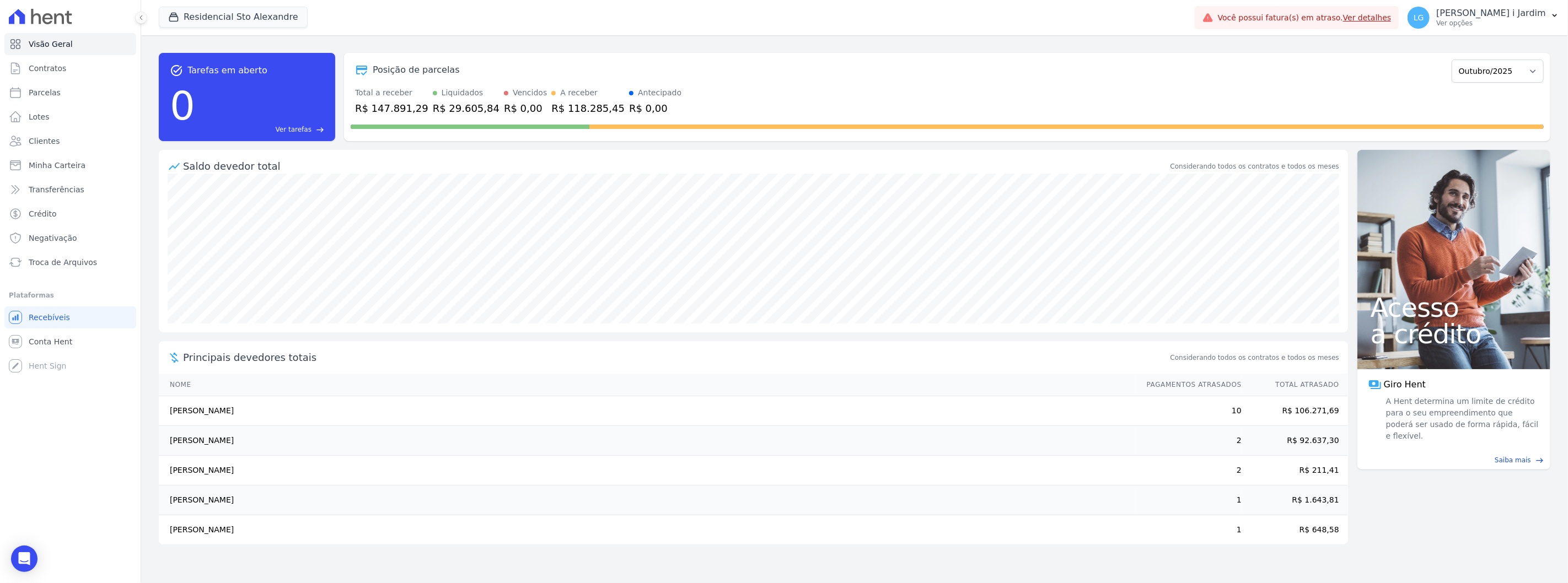
click at [569, 101] on div "R$ 118.285,45" at bounding box center [587, 108] width 73 height 15
click at [1536, 70] on select "Março/2020 Abril/2020 Maio/2020 Junho/2020 Julho/2020 Agosto/2020 Setembro/2020…" at bounding box center [1497, 71] width 92 height 23
select select "09/2025"
click at [1458, 60] on select "Março/2020 Abril/2020 Maio/2020 Junho/2020 Julho/2020 Agosto/2020 Setembro/2020…" at bounding box center [1497, 71] width 92 height 23
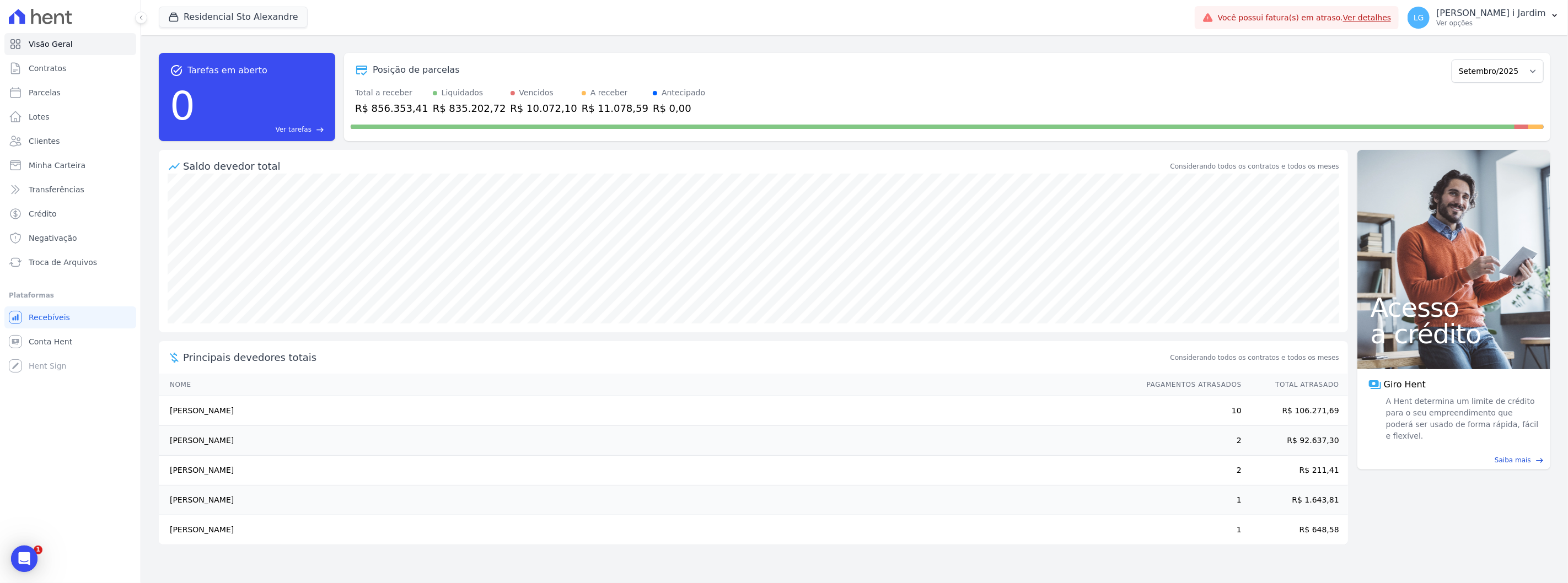
click at [582, 107] on div "R$ 11.078,59" at bounding box center [615, 108] width 66 height 15
click at [582, 106] on div "R$ 11.078,59" at bounding box center [615, 108] width 66 height 15
copy div "11.078,59"
click at [62, 89] on link "Parcelas" at bounding box center [70, 92] width 131 height 22
select select
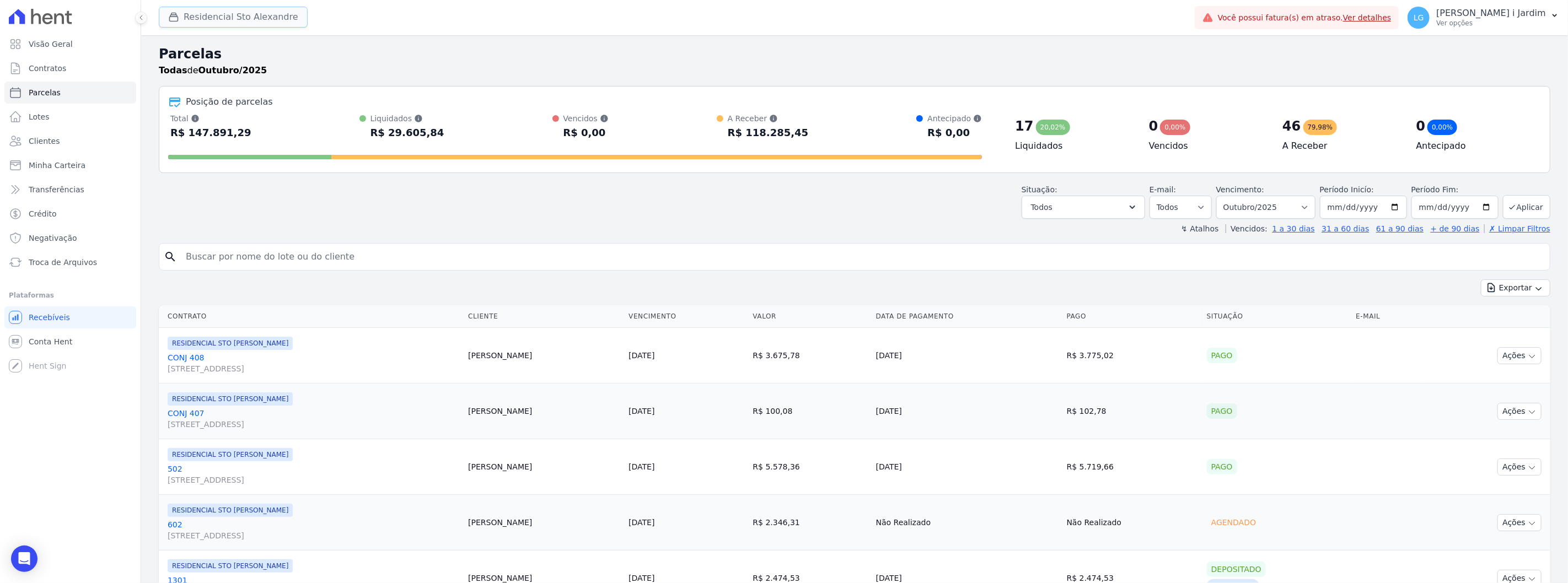
click at [265, 7] on button "Residencial Sto Alexandre" at bounding box center [233, 17] width 149 height 21
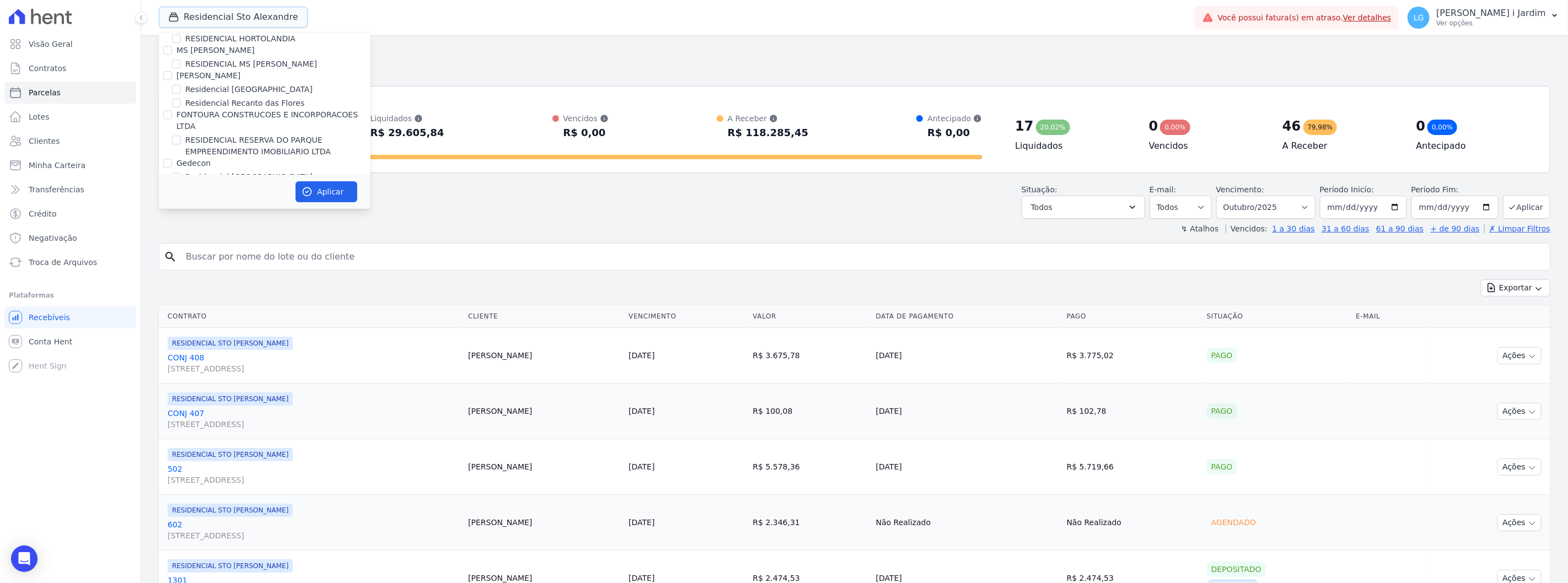
scroll to position [2693, 0]
click at [197, 148] on label "[PERSON_NAME] INCORPORACOES" at bounding box center [243, 152] width 134 height 9
click at [172, 148] on input "[PERSON_NAME] INCORPORACOES" at bounding box center [167, 152] width 9 height 9
checkbox input "false"
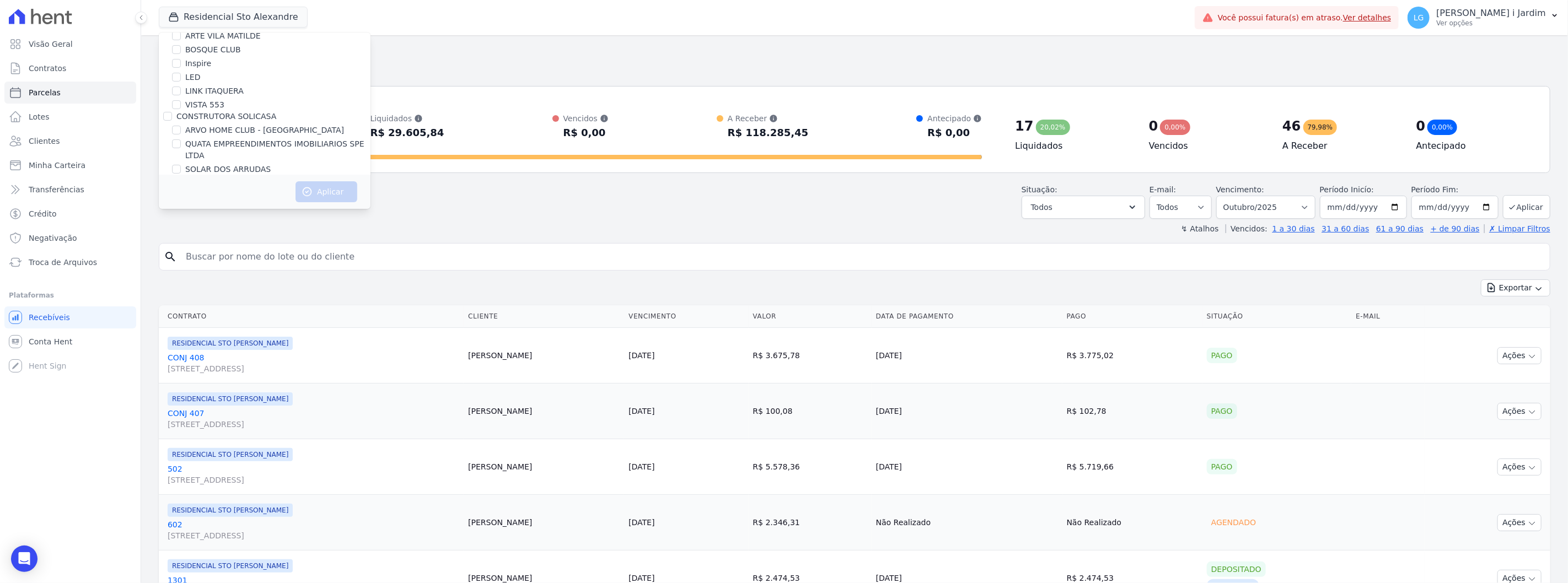
scroll to position [1254, 0]
click at [203, 159] on label "[GEOGRAPHIC_DATA]" at bounding box center [226, 165] width 81 height 12
click at [181, 160] on input "[GEOGRAPHIC_DATA]" at bounding box center [176, 164] width 9 height 9
checkbox input "true"
click at [316, 189] on button "Aplicar" at bounding box center [327, 192] width 62 height 21
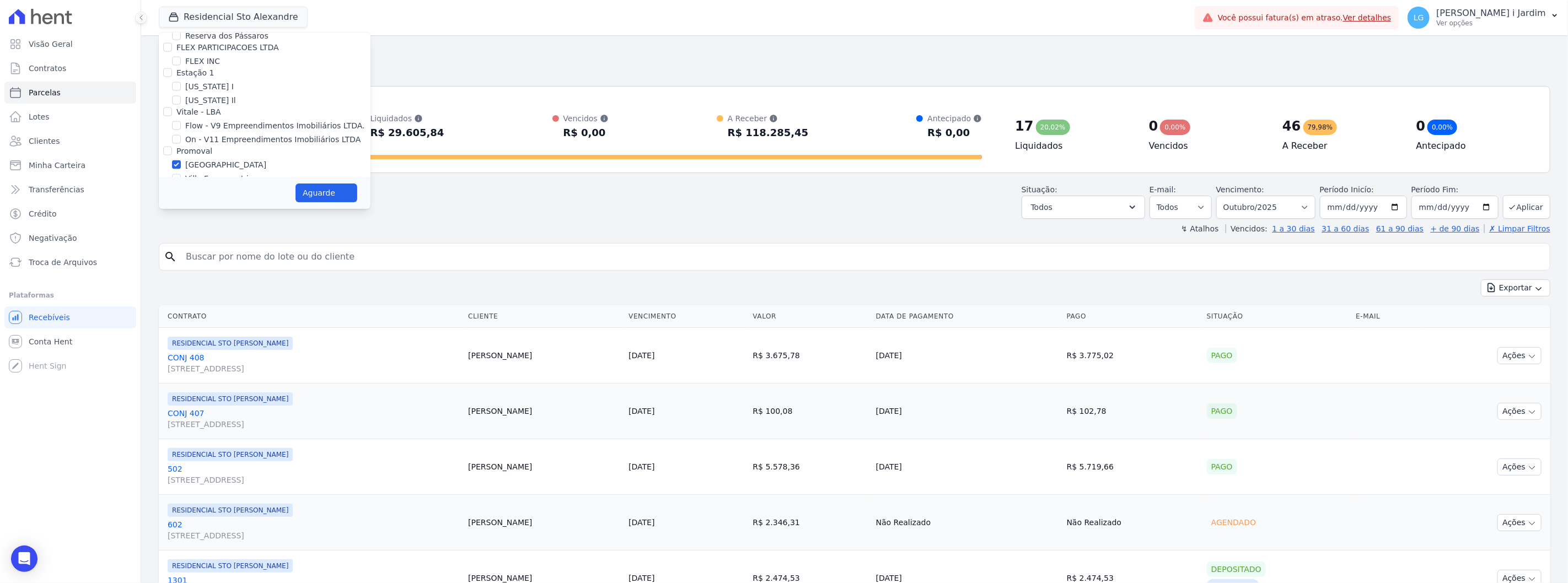
select select
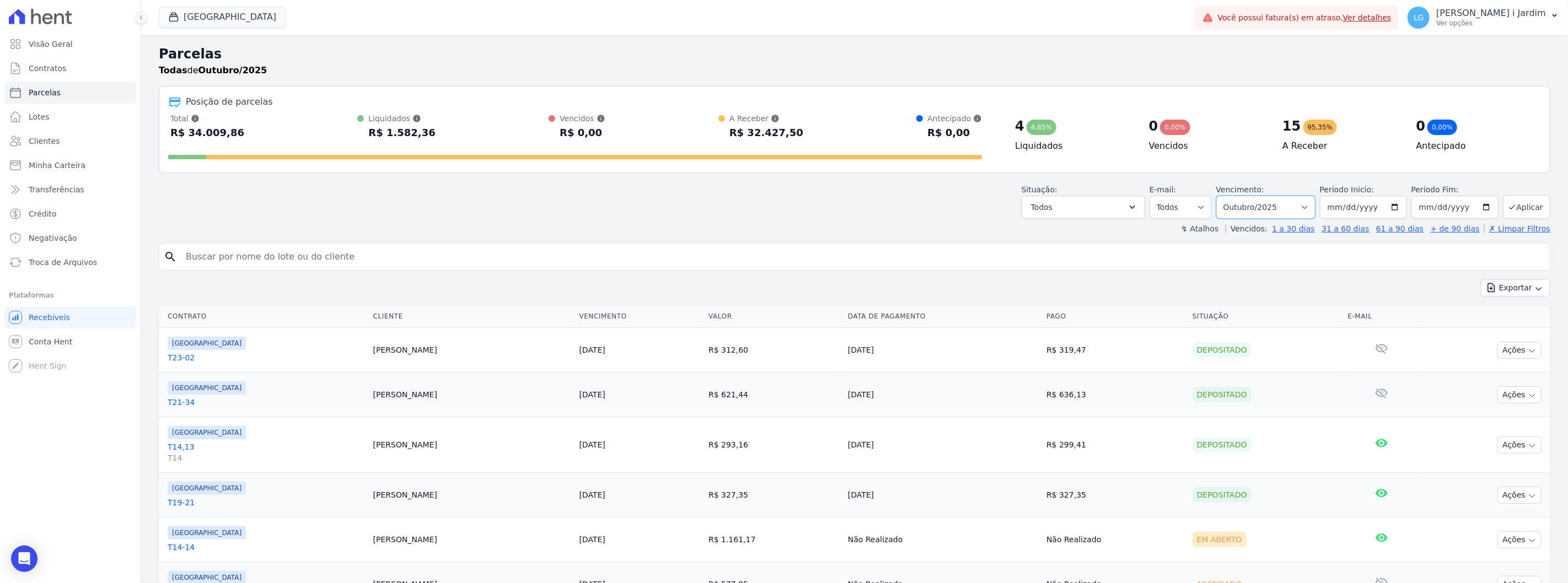
click at [1311, 200] on select "Filtrar por período ──────── Todos os meses Abril/2024 Maio/2024 Junho/2024 Jul…" at bounding box center [1265, 207] width 99 height 23
select select "09/2025"
click at [1223, 196] on select "Filtrar por período ──────── Todos os meses Abril/2024 Maio/2024 Junho/2024 Jul…" at bounding box center [1265, 207] width 99 height 23
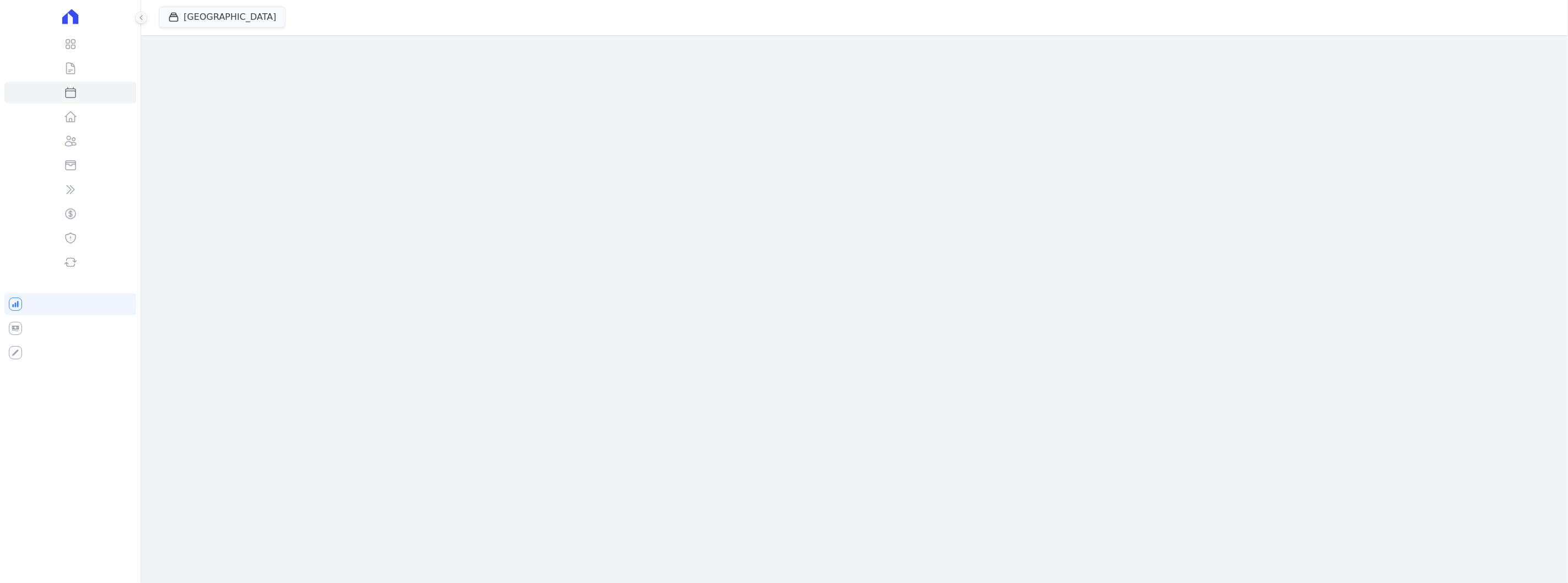
select select
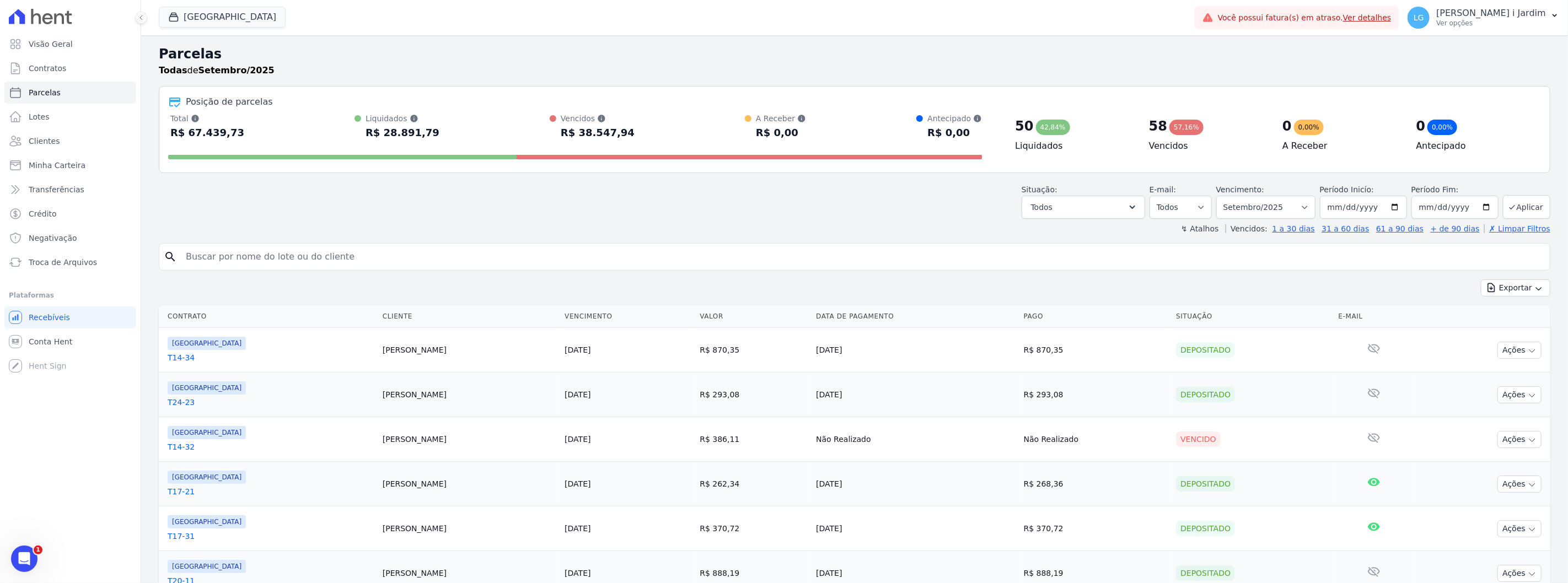
click at [1151, 129] on div "58" at bounding box center [1158, 127] width 18 height 18
click at [939, 229] on div "↯ Atalhos Vencidos: 1 a 30 dias 31 a 60 dias 61 a 90 dias + de 90 dias ✗ Limpar…" at bounding box center [855, 229] width 1392 height 11
click at [887, 208] on div "Situação: Agendado Em Aberto Pago Processando Cancelado Vencido Transferindo De…" at bounding box center [855, 199] width 1392 height 39
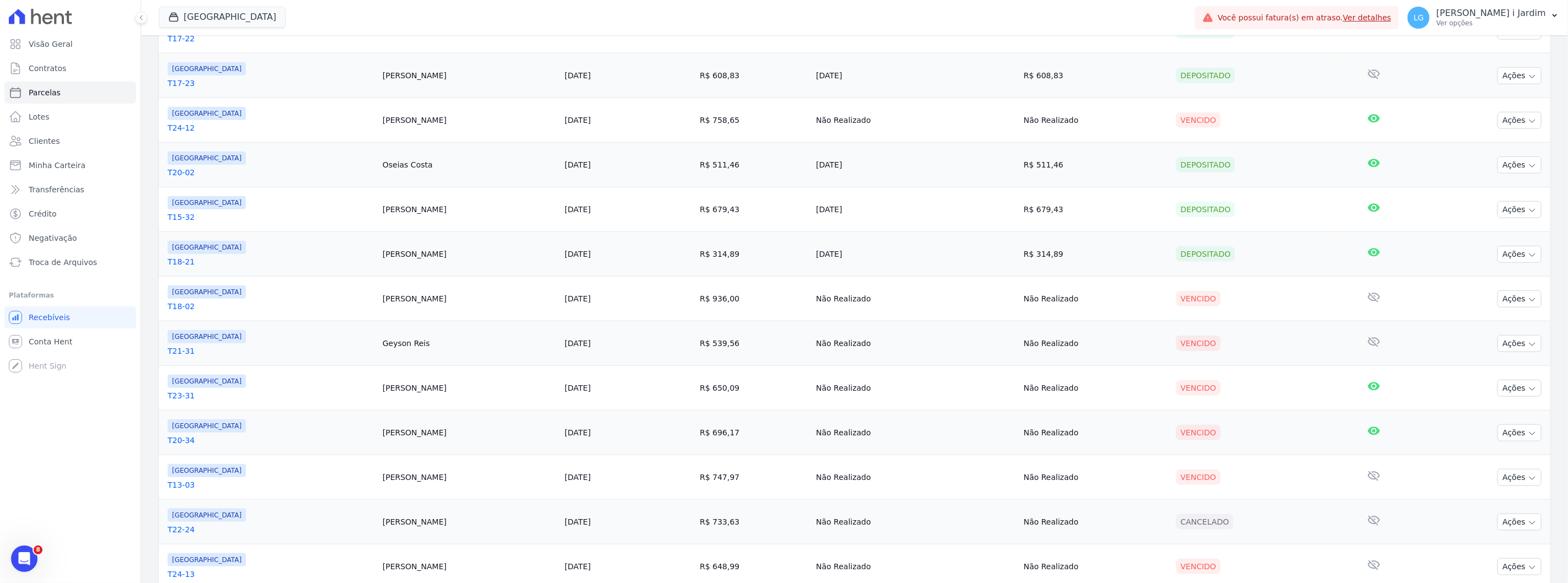
scroll to position [910, 0]
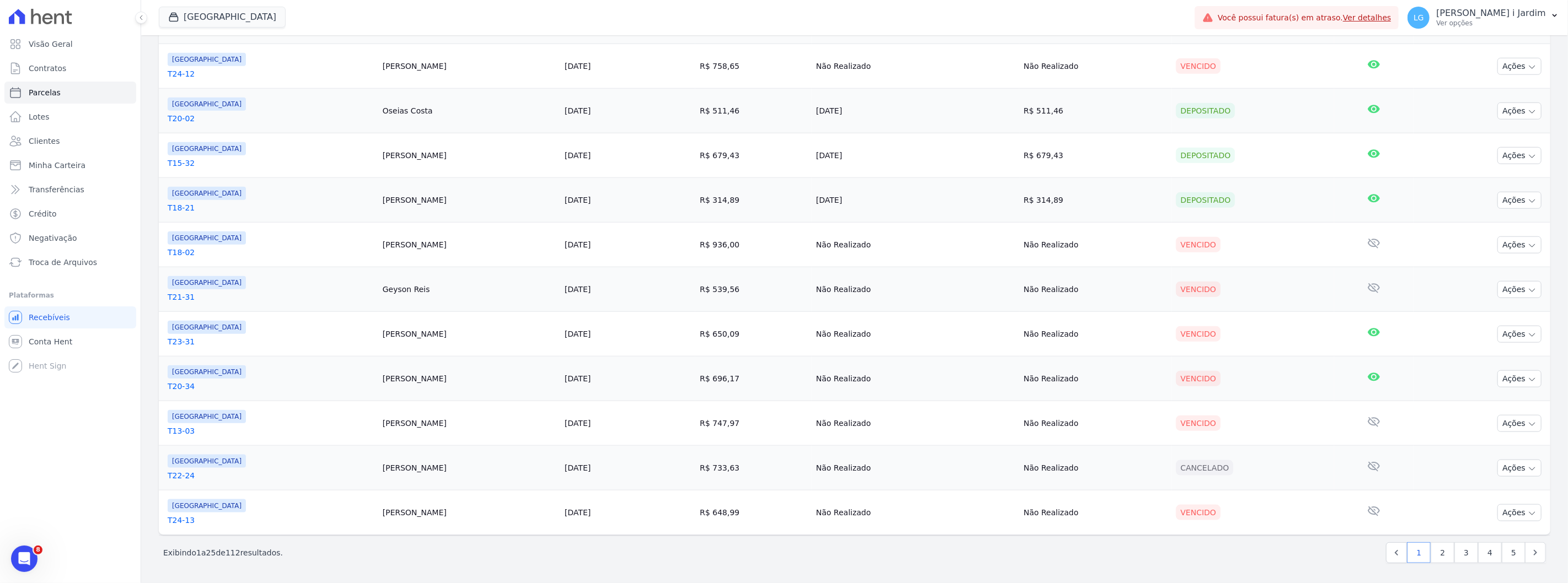
click at [222, 565] on div "Próximo › Exibindo 1 a 25 de 112 resultados. 1 2 3 4 5" at bounding box center [855, 552] width 1392 height 35
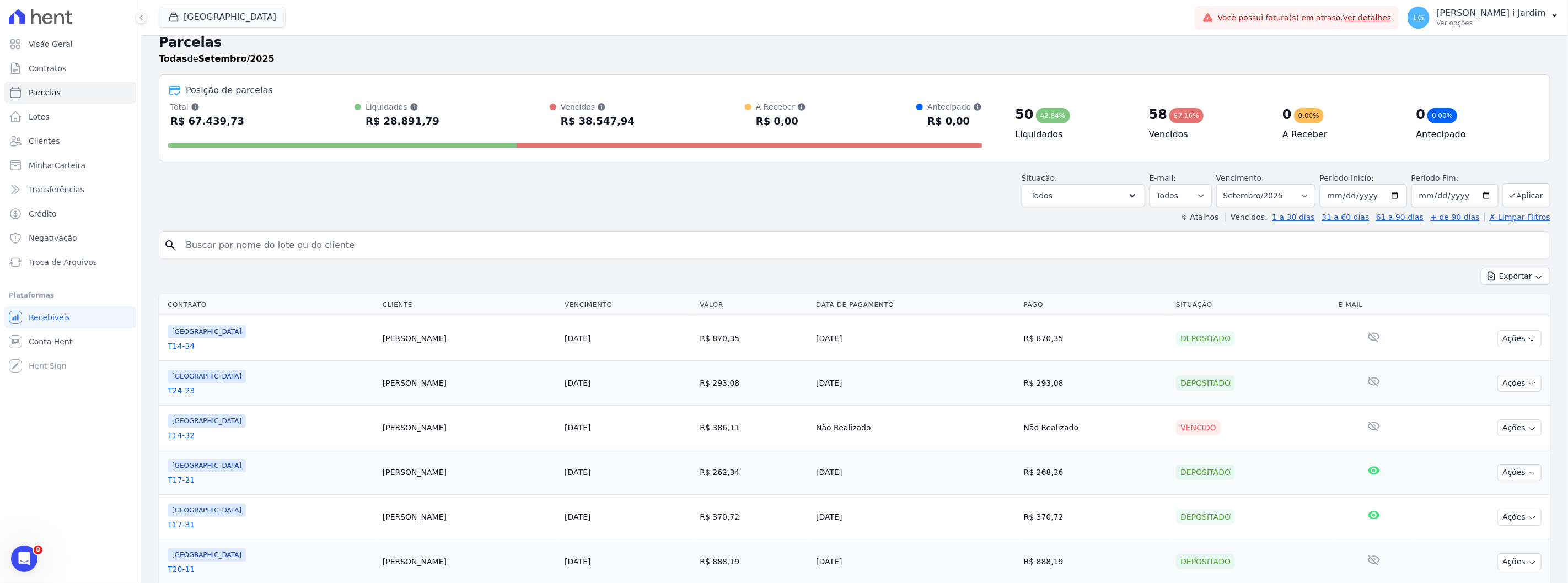
scroll to position [0, 0]
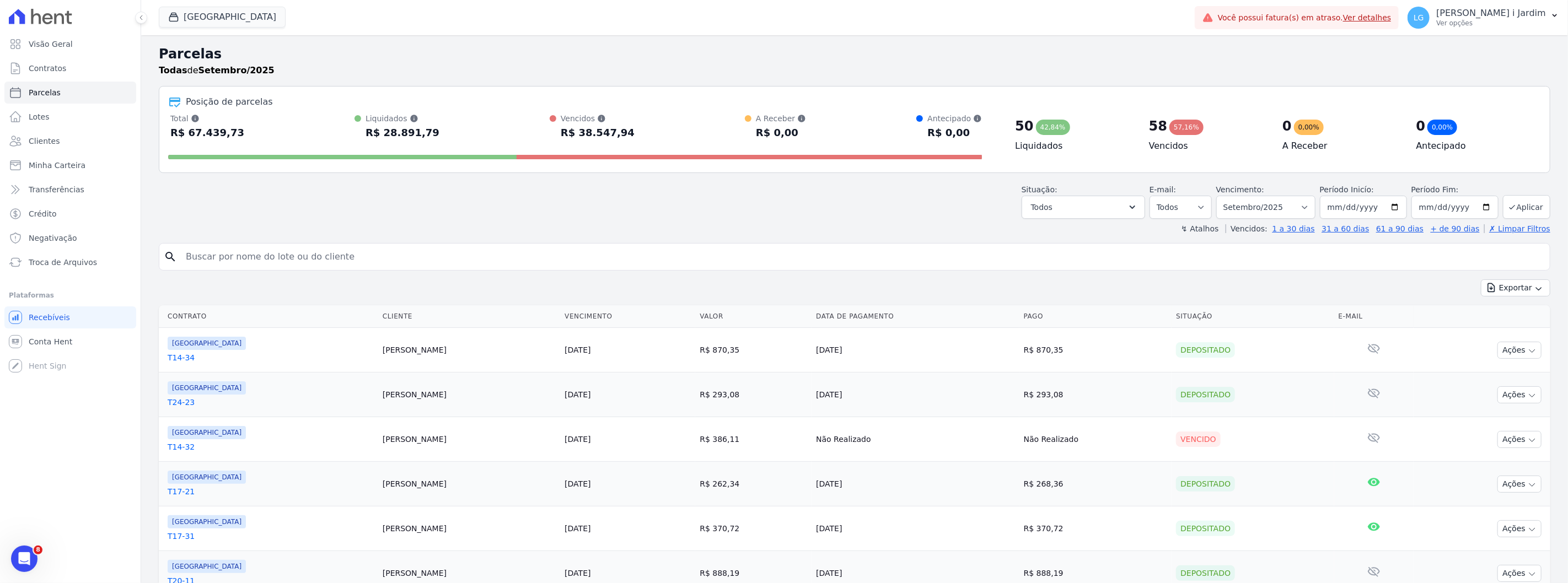
click at [428, 208] on div "Situação: Agendado Em Aberto Pago Processando Cancelado Vencido Transferindo De…" at bounding box center [855, 199] width 1392 height 39
click at [203, 20] on button "[GEOGRAPHIC_DATA]" at bounding box center [222, 17] width 127 height 21
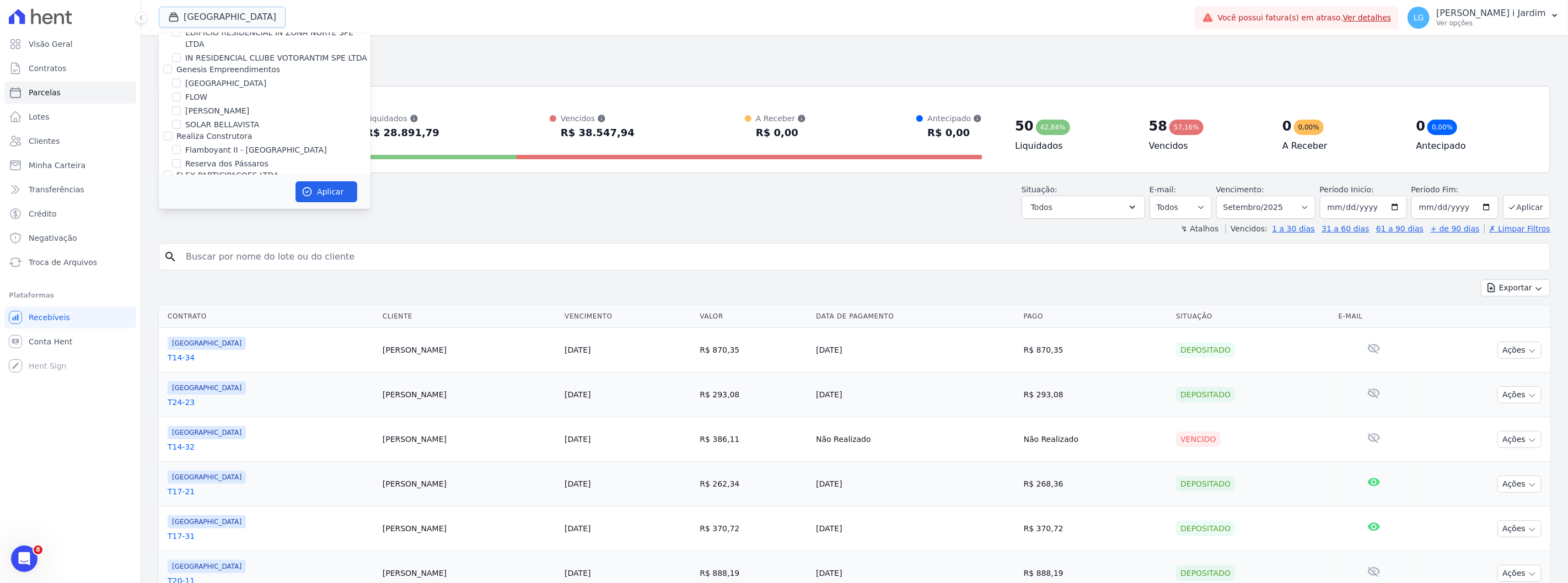
scroll to position [1286, 0]
click at [417, 183] on div "Situação: Agendado Em Aberto Pago Processando Cancelado Vencido Transferindo De…" at bounding box center [855, 199] width 1392 height 39
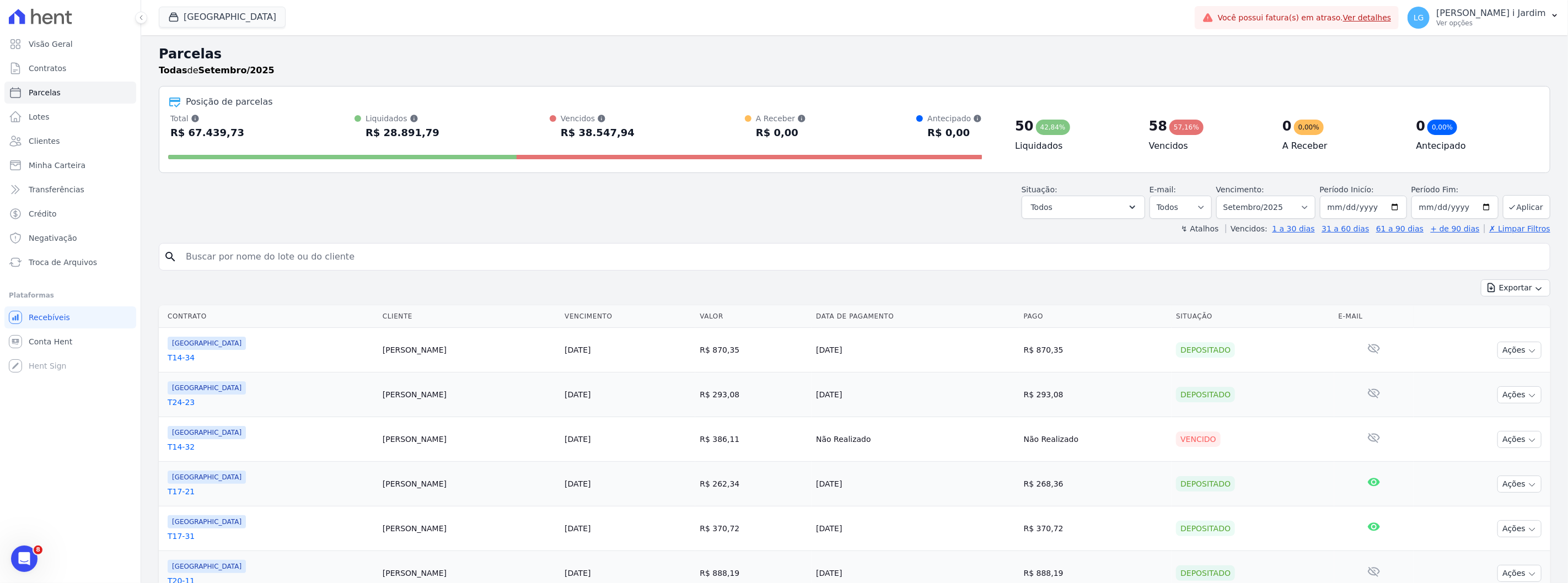
click at [641, 224] on div "↯ Atalhos Vencidos: 1 a 30 dias 31 a 60 dias 61 a 90 dias + de 90 dias ✗ Limpar…" at bounding box center [855, 229] width 1392 height 11
click at [292, 224] on div "↯ Atalhos Vencidos: 1 a 30 dias 31 a 60 dias 61 a 90 dias + de 90 dias ✗ Limpar…" at bounding box center [855, 229] width 1392 height 11
click at [833, 79] on div "Parcelas Todas de Setembro/2025" at bounding box center [855, 64] width 1392 height 42
click at [503, 25] on div "[GEOGRAPHIC_DATA] Trapisa Engenharia Acaiá Residencial Icatu Residencial PORTO5…" at bounding box center [674, 17] width 1032 height 36
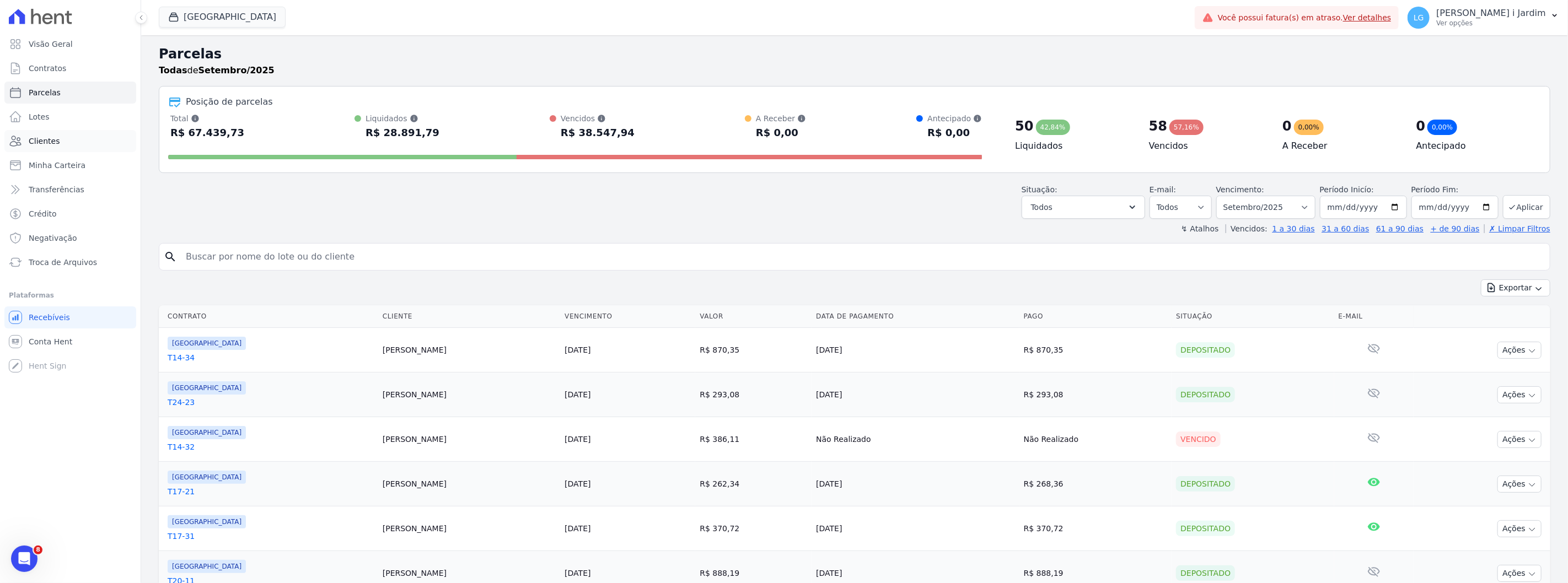
click at [109, 134] on link "Clientes" at bounding box center [70, 141] width 131 height 22
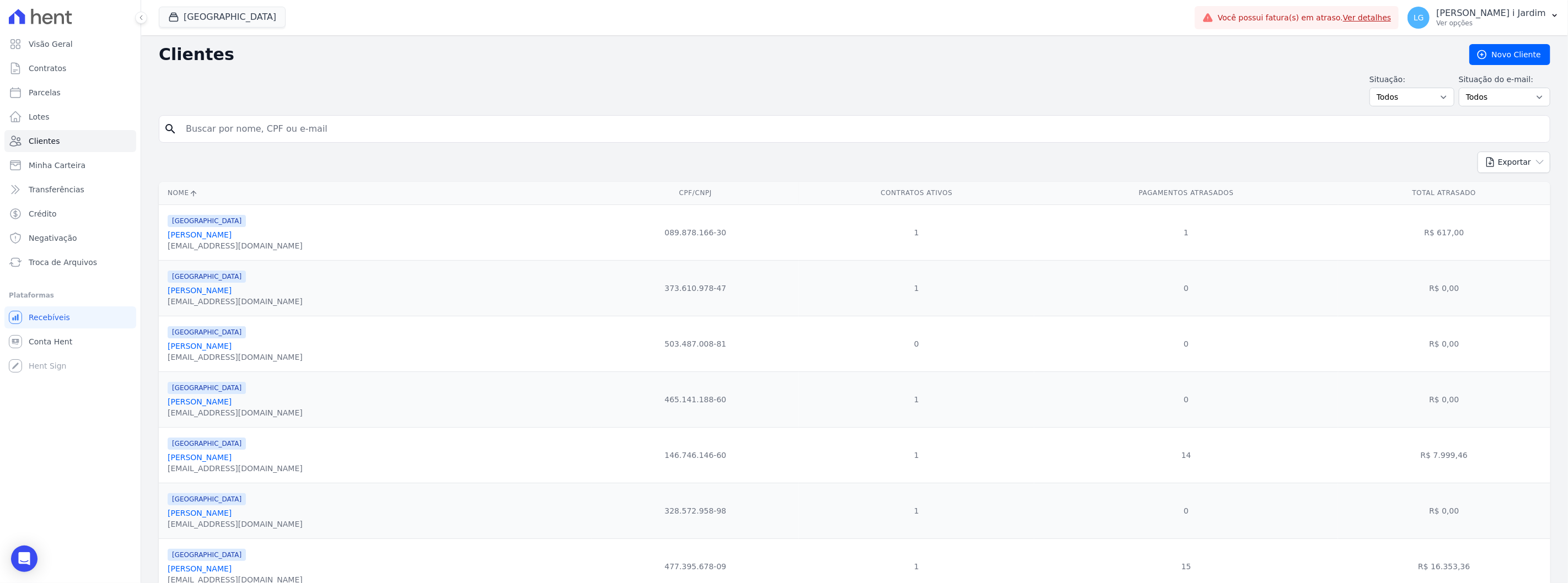
click at [262, 131] on input "search" at bounding box center [863, 129] width 1367 height 22
type input "[PERSON_NAME]"
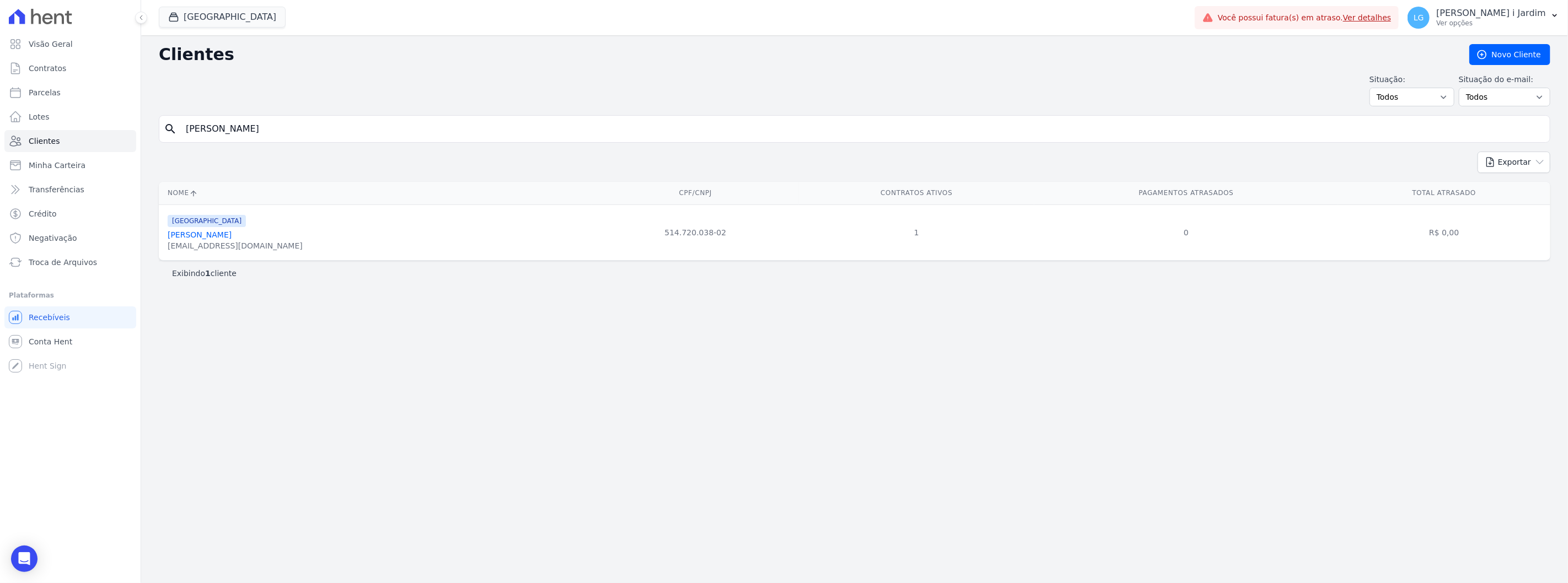
click at [197, 226] on div "[GEOGRAPHIC_DATA]" at bounding box center [235, 220] width 135 height 13
click at [200, 231] on link "[PERSON_NAME]" at bounding box center [199, 235] width 64 height 9
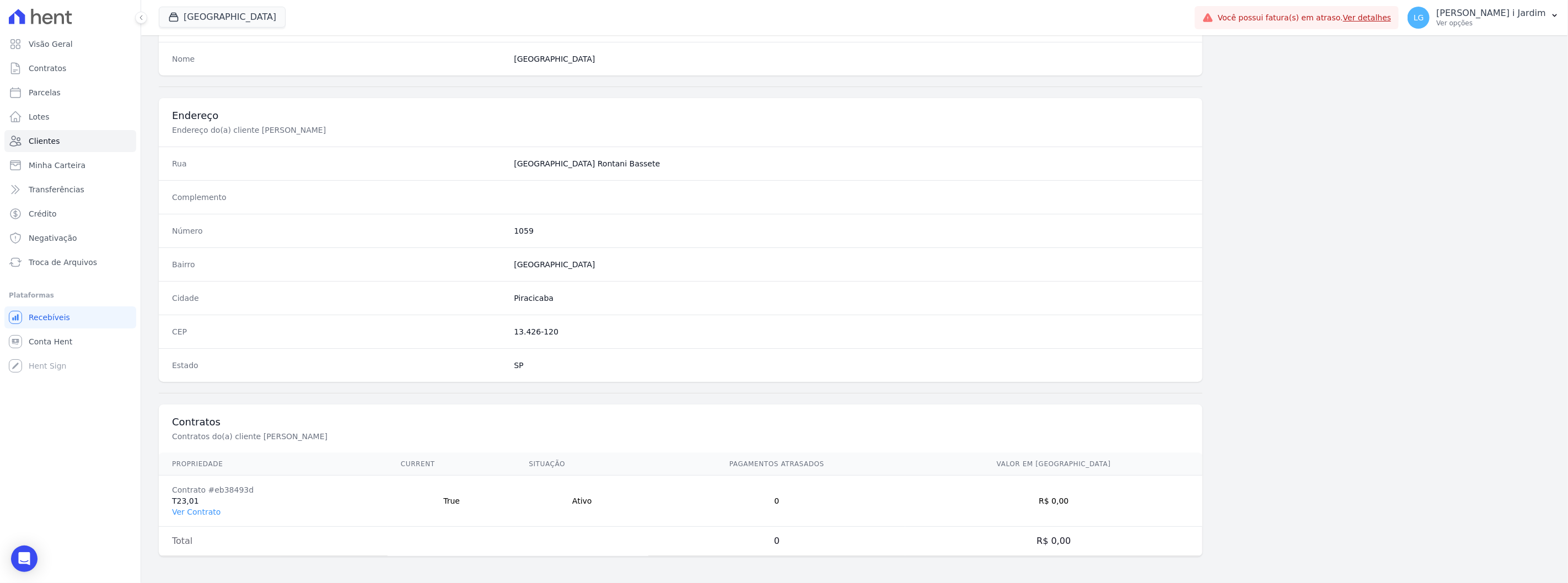
scroll to position [449, 0]
click at [211, 514] on link "Ver Contrato" at bounding box center [196, 512] width 49 height 9
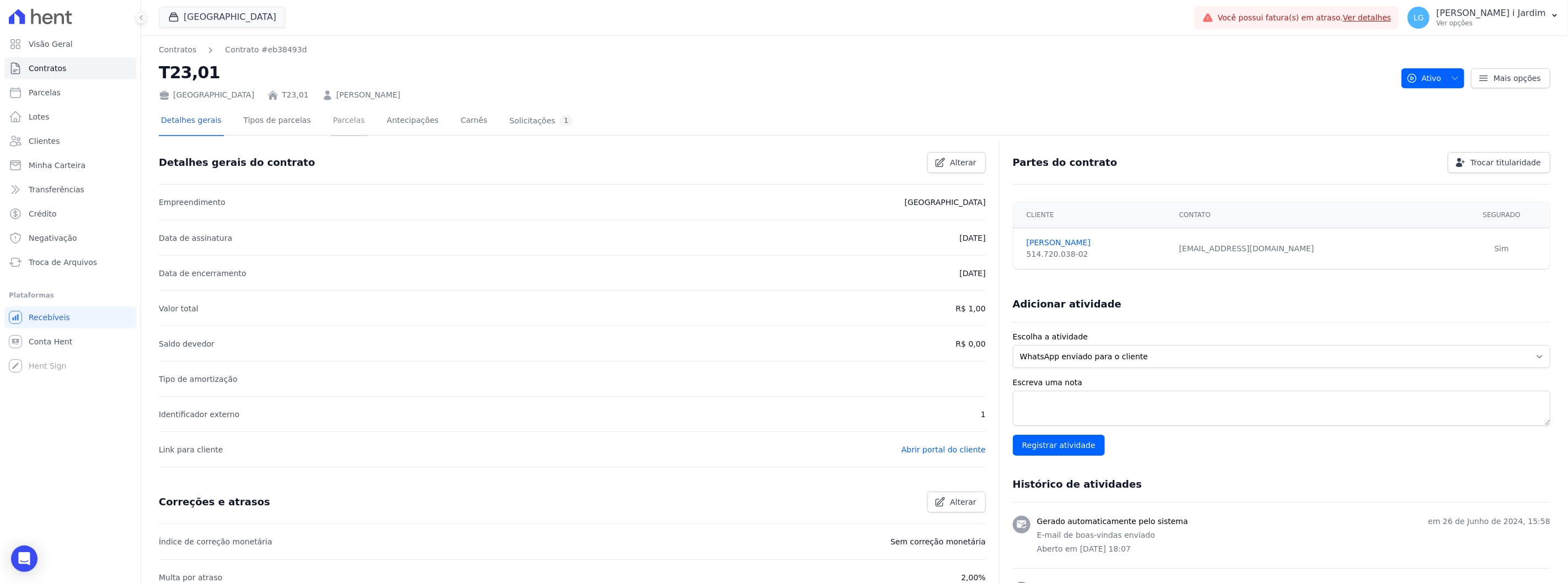
click at [333, 129] on link "Parcelas" at bounding box center [349, 121] width 36 height 29
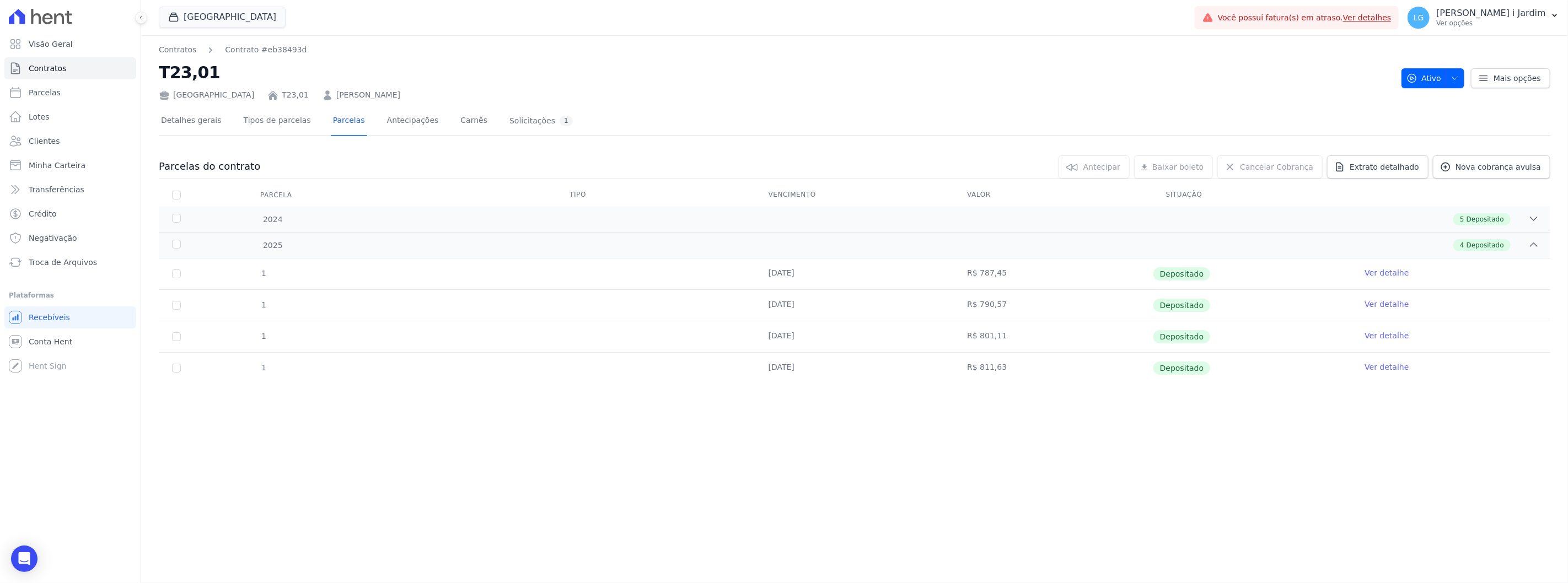
click at [987, 367] on td "R$ 811,63" at bounding box center [1053, 367] width 199 height 31
click at [987, 370] on td "R$ 811,63" at bounding box center [1053, 367] width 199 height 31
copy td "811,63"
click at [863, 487] on div "Contratos Contrato #eb38493d T23,01 [GEOGRAPHIC_DATA] T23,01 [PERSON_NAME] Ativ…" at bounding box center [855, 309] width 1427 height 547
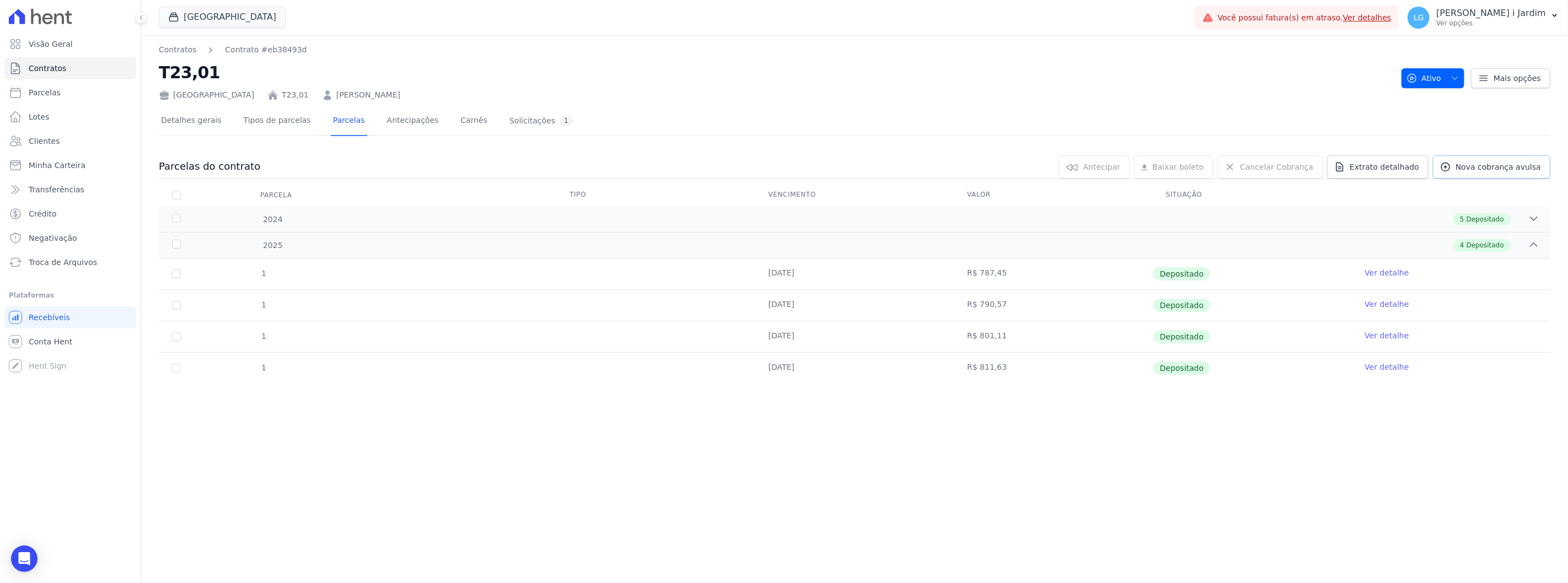
click at [1484, 164] on span "Nova cobrança avulsa" at bounding box center [1498, 167] width 86 height 11
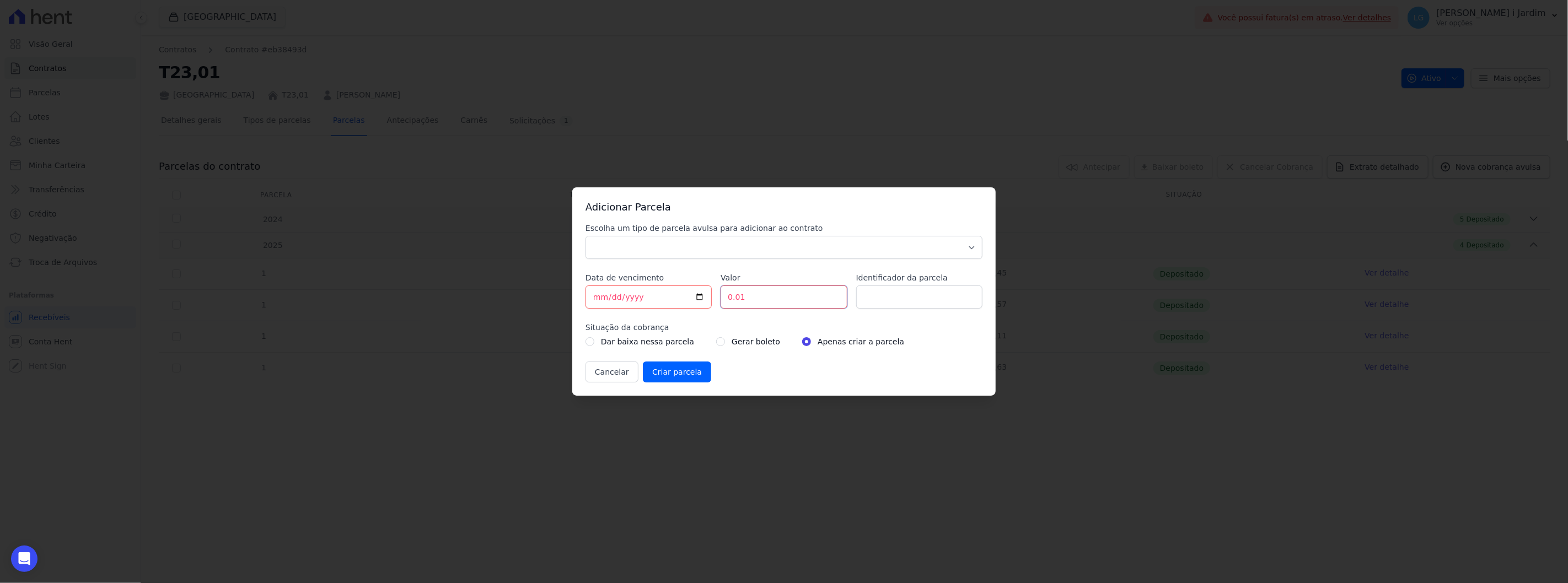
click at [745, 299] on input "0.01" at bounding box center [784, 297] width 126 height 23
paste input "824.74"
type input "824.74"
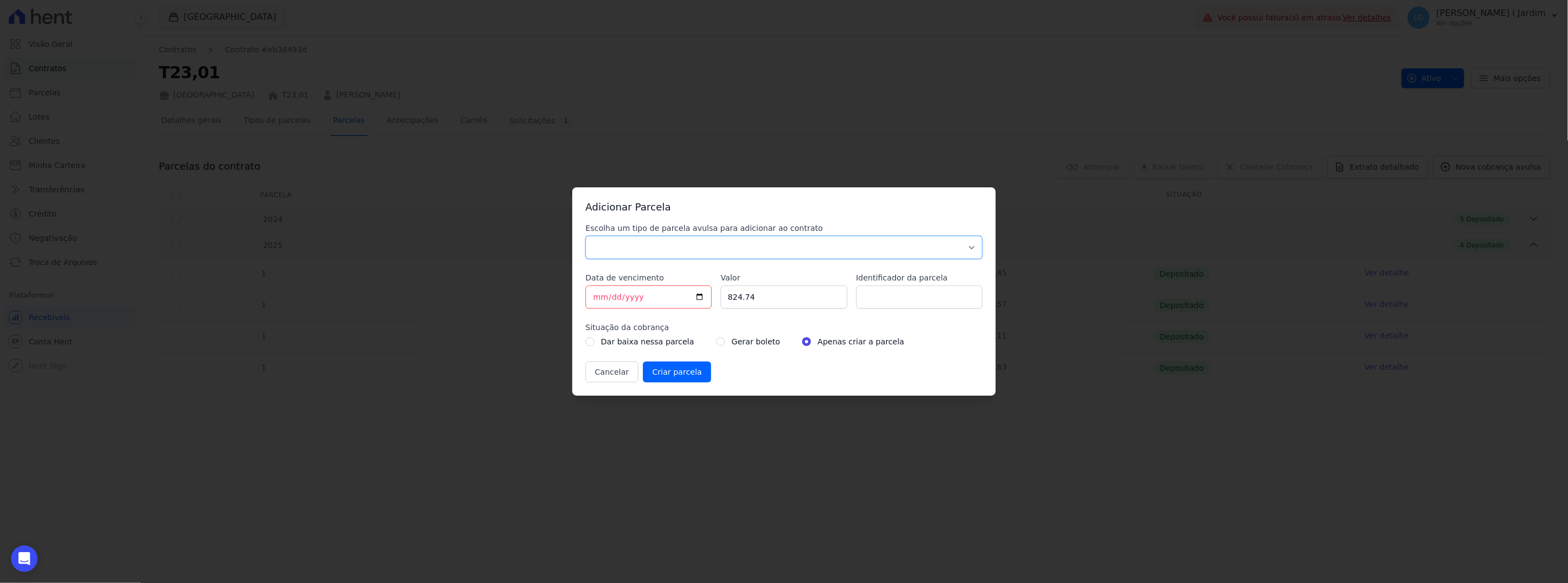
click at [702, 254] on select "Parcela Normal Sinal Caução Intercalada Chaves Pré Chaves Pós Chaves Taxas Quit…" at bounding box center [784, 248] width 397 height 23
select select "standard"
click at [585, 236] on select "Parcela Normal Sinal Caução Intercalada Chaves Pré Chaves Pós Chaves Taxas Quit…" at bounding box center [784, 248] width 397 height 23
click at [716, 344] on input "radio" at bounding box center [720, 341] width 9 height 9
radio input "true"
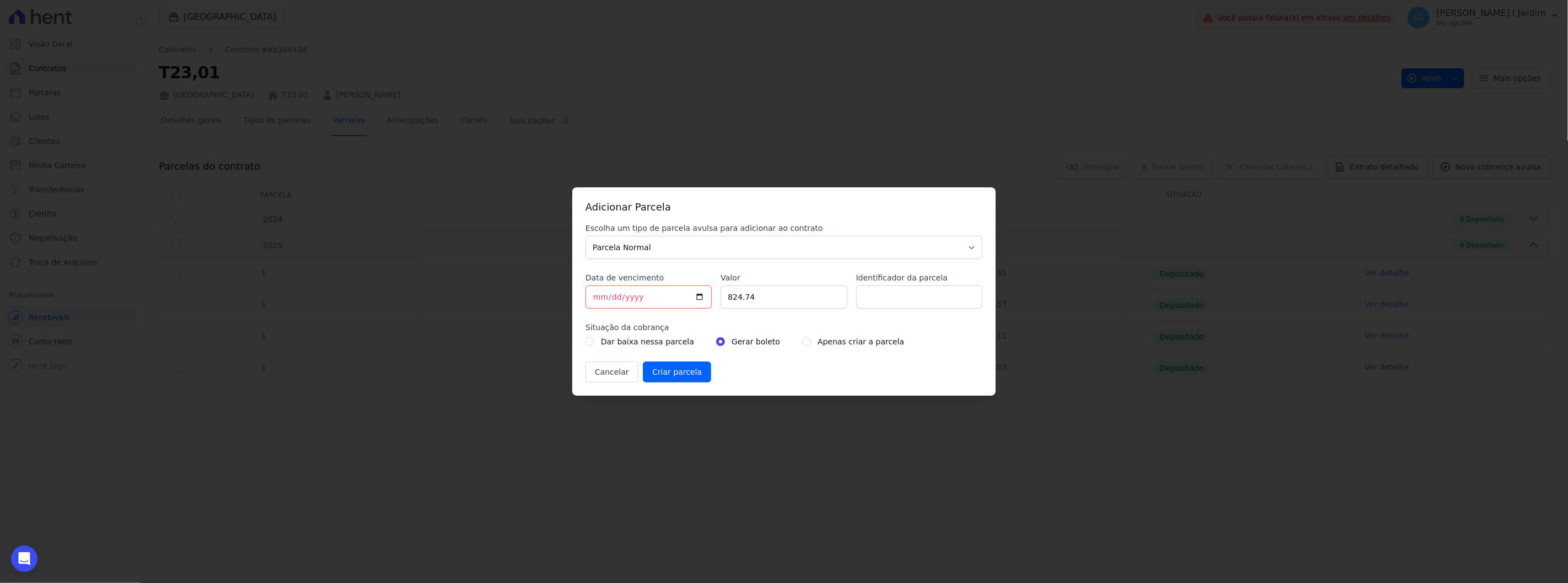
click at [802, 345] on div "Apenas criar a parcela" at bounding box center [853, 341] width 102 height 13
click at [802, 343] on input "radio" at bounding box center [807, 341] width 9 height 9
radio input "true"
click at [744, 340] on label "Gerar boleto" at bounding box center [756, 341] width 49 height 13
click at [716, 344] on input "radio" at bounding box center [720, 341] width 9 height 9
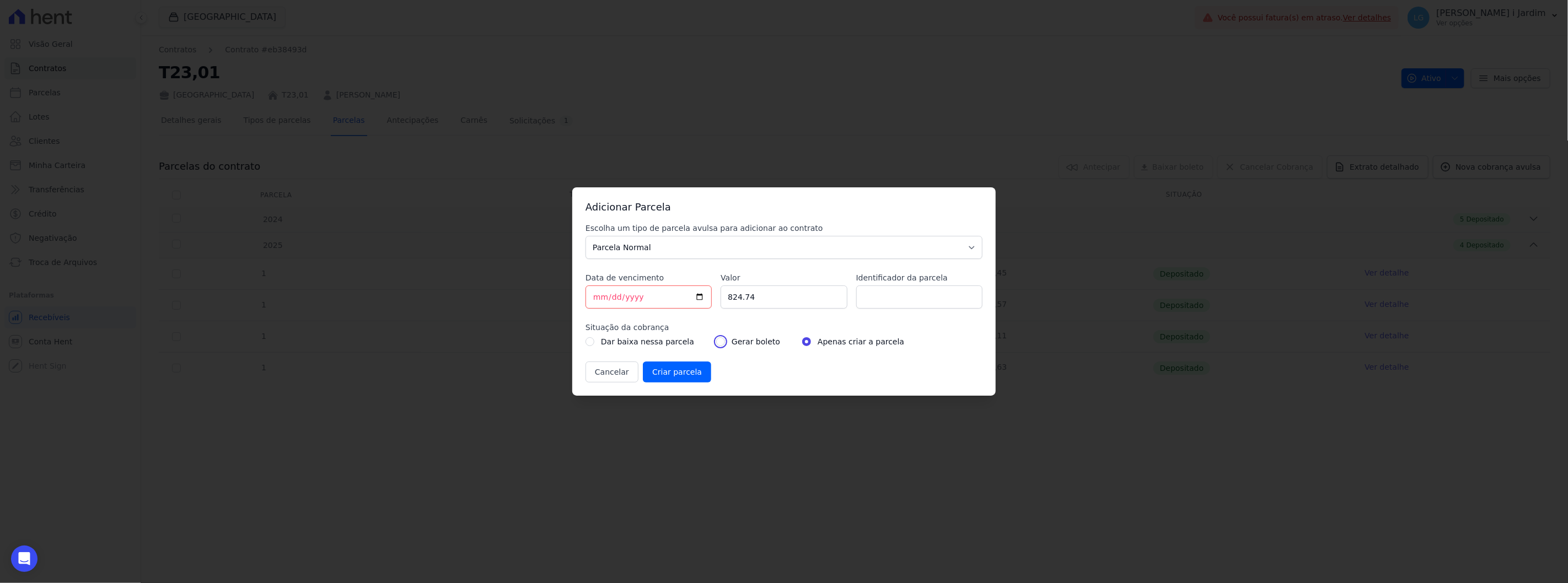
radio input "true"
click at [897, 296] on input "Identificador da parcela" at bounding box center [920, 297] width 126 height 23
type input "1"
click at [892, 405] on div "Adicionar Parcela Escolha um tipo de parcela avulsa para adicionar ao contrato …" at bounding box center [784, 292] width 1568 height 583
click at [687, 374] on input "Criar parcela" at bounding box center [677, 372] width 68 height 21
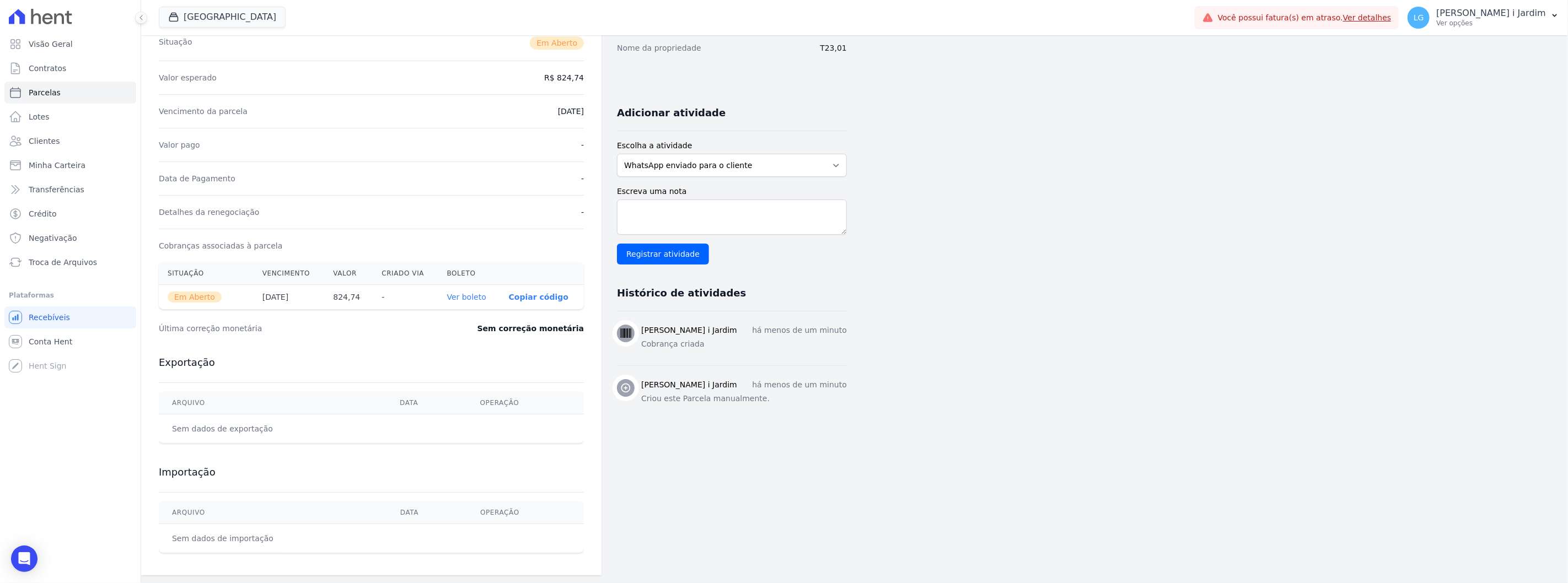
scroll to position [172, 0]
click at [470, 287] on th "Ver boleto" at bounding box center [469, 296] width 62 height 25
click at [475, 296] on link "Ver boleto" at bounding box center [466, 296] width 39 height 9
